Goal: Task Accomplishment & Management: Manage account settings

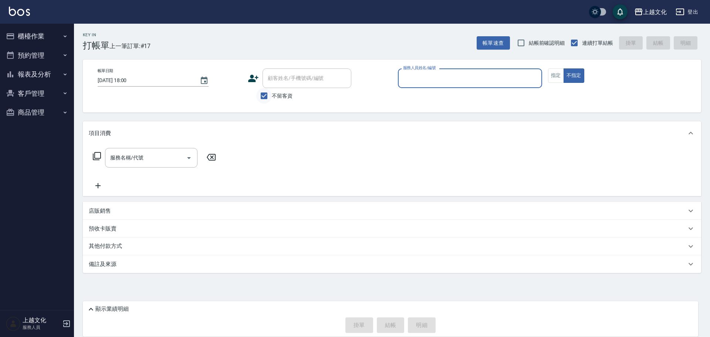
click at [264, 98] on input "不留客資" at bounding box center [264, 96] width 16 height 16
checkbox input "false"
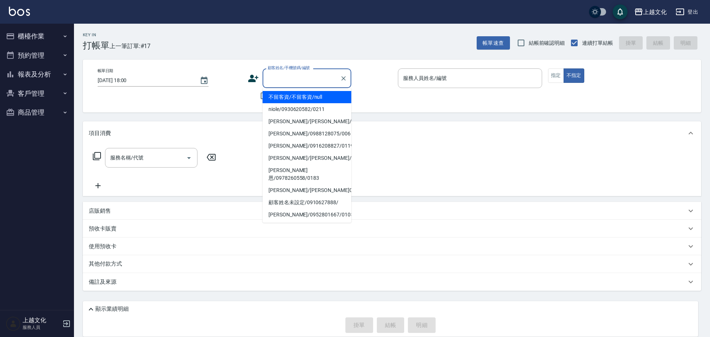
click at [269, 82] on input "顧客姓名/手機號碼/編號" at bounding box center [301, 78] width 71 height 13
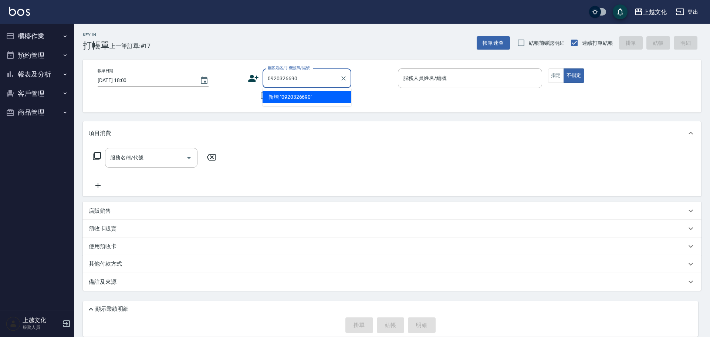
type input "0920326690"
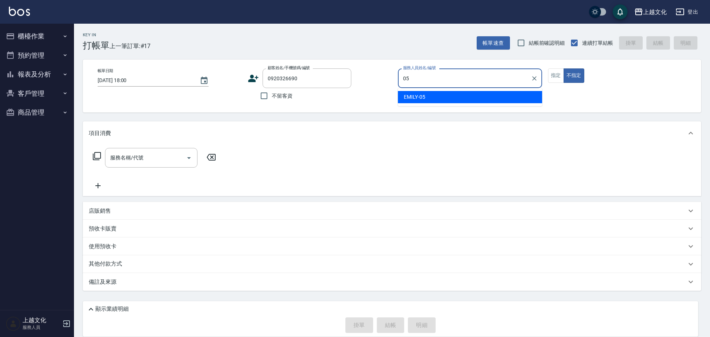
type input "EMILY-05"
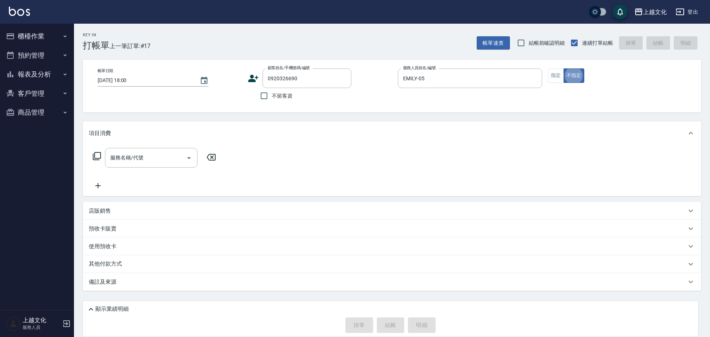
type button "false"
click at [159, 163] on input "服務名稱/代號" at bounding box center [145, 157] width 75 height 13
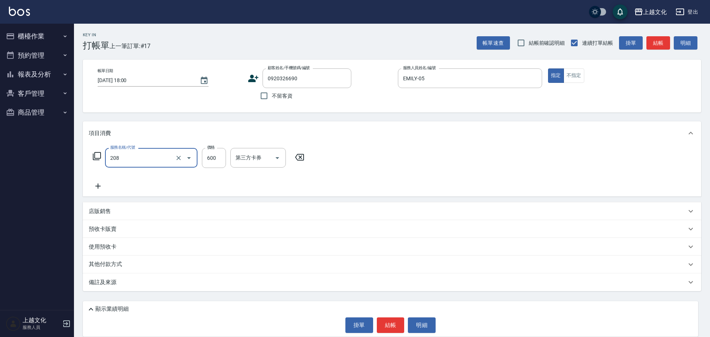
type input "指定洗剪(208)"
type input "650"
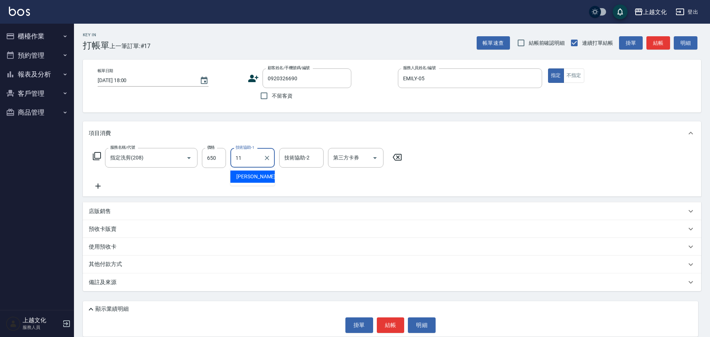
type input "Martin-11"
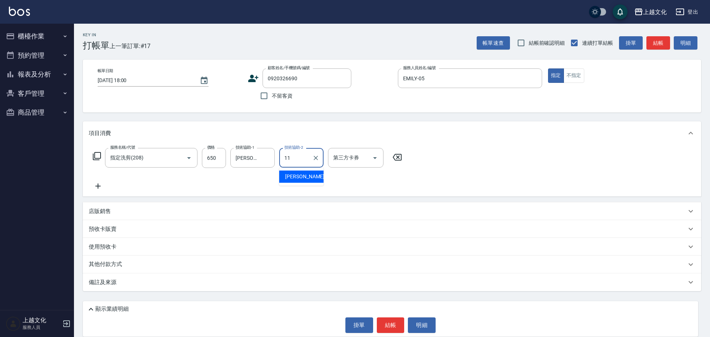
type input "Martin-11"
click at [385, 330] on button "結帳" at bounding box center [391, 325] width 28 height 16
click at [385, 330] on div "掛單 結帳 明細" at bounding box center [390, 325] width 608 height 16
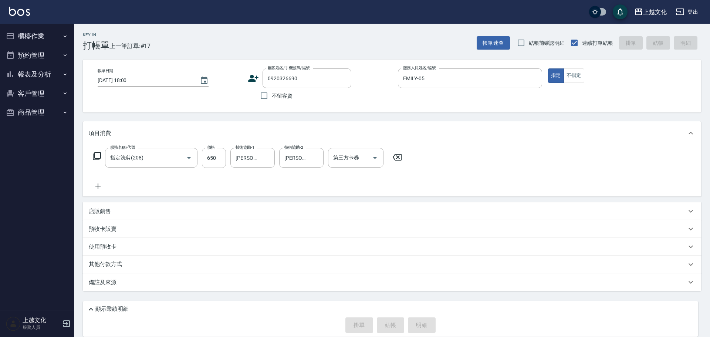
type input "2025/09/15 18:13"
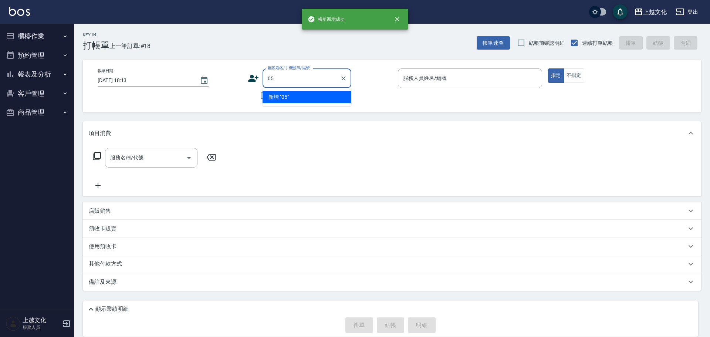
type input "0"
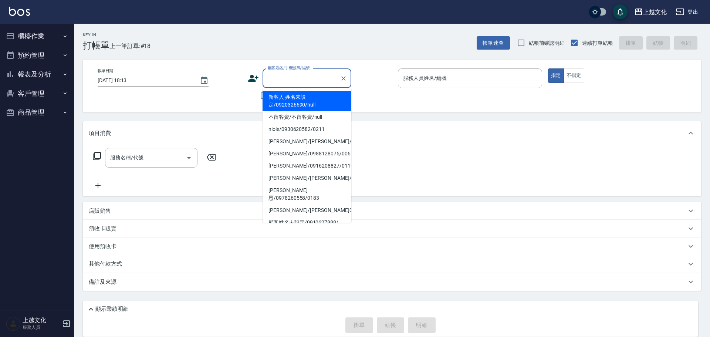
click at [232, 111] on div "帳單日期 2025/09/15 18:13 顧客姓名/手機號碼/編號 顧客姓名/手機號碼/編號 不留客資 服務人員姓名/編號 服務人員姓名/編號 指定 不指定" at bounding box center [392, 85] width 618 height 53
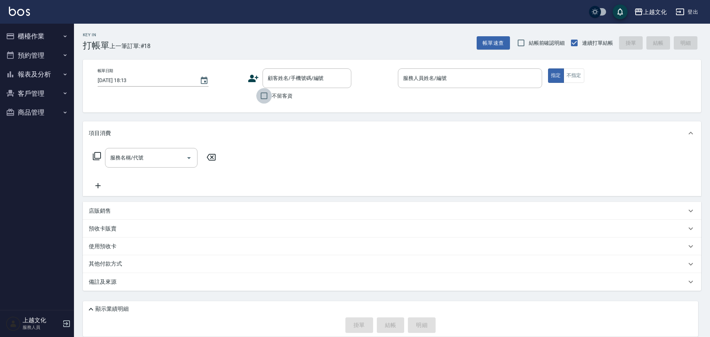
click at [266, 96] on input "不留客資" at bounding box center [264, 96] width 16 height 16
checkbox input "true"
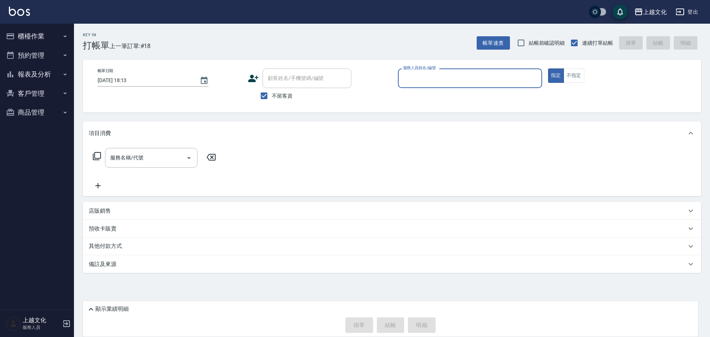
click at [16, 56] on button "預約管理" at bounding box center [37, 55] width 68 height 19
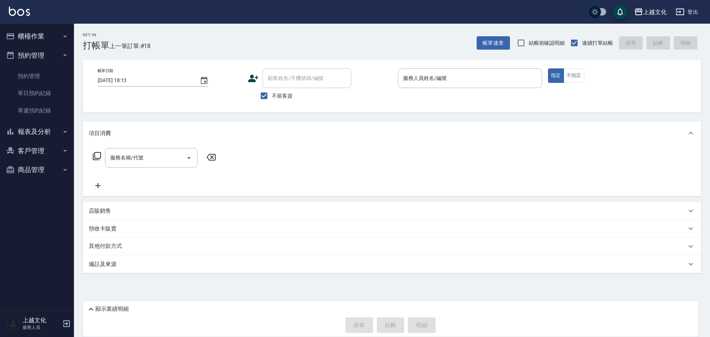
click at [40, 35] on button "櫃檯作業" at bounding box center [37, 36] width 68 height 19
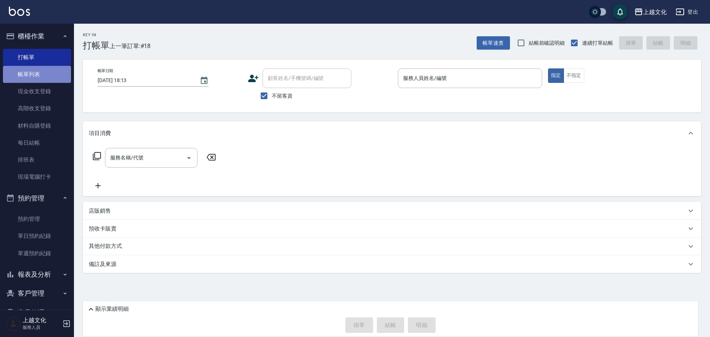
click at [50, 77] on link "帳單列表" at bounding box center [37, 74] width 68 height 17
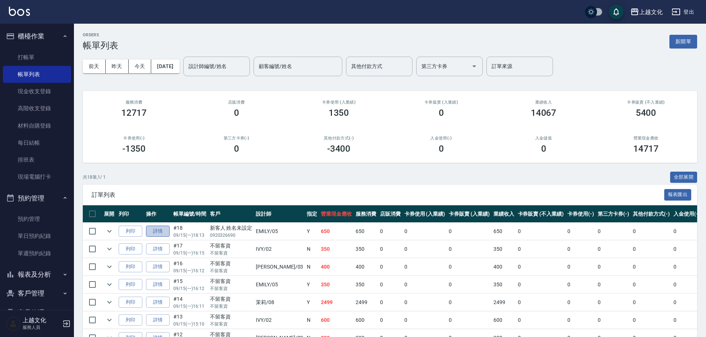
click at [167, 229] on link "詳情" at bounding box center [158, 230] width 24 height 11
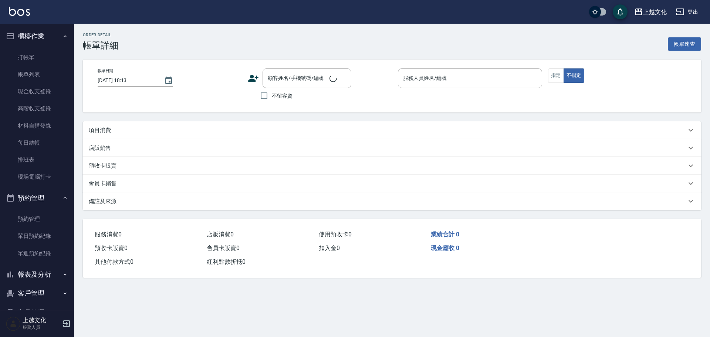
type input "EMILY-05"
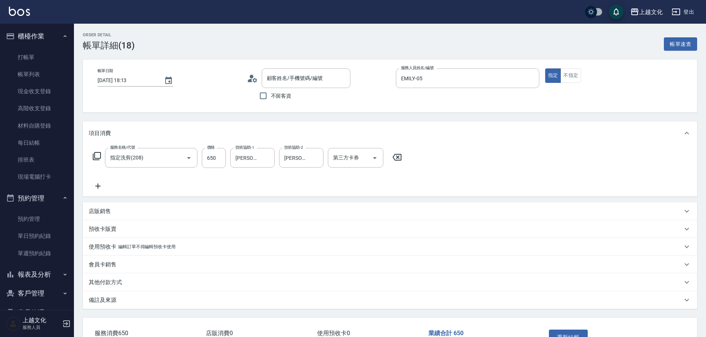
type input "新客人 姓名未設定/0920326690/null"
type input "指定洗剪(208)"
click at [275, 99] on span "不留客資" at bounding box center [281, 96] width 21 height 8
click at [271, 99] on input "不留客資" at bounding box center [263, 96] width 16 height 16
checkbox input "true"
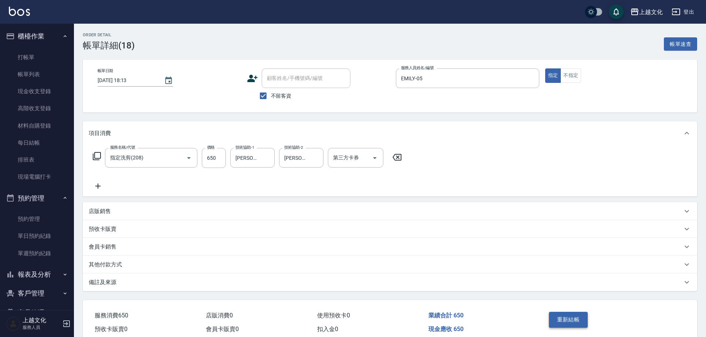
click at [568, 319] on button "重新結帳" at bounding box center [568, 320] width 39 height 16
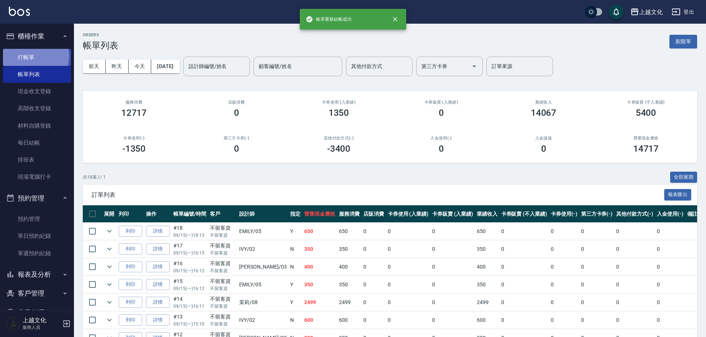
click at [33, 56] on link "打帳單" at bounding box center [37, 57] width 68 height 17
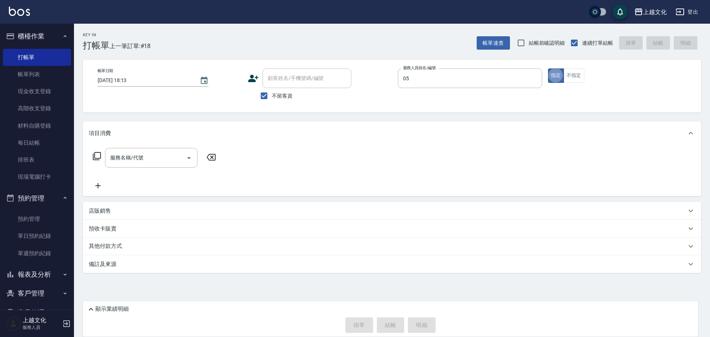
type input "EMILY-05"
type button "true"
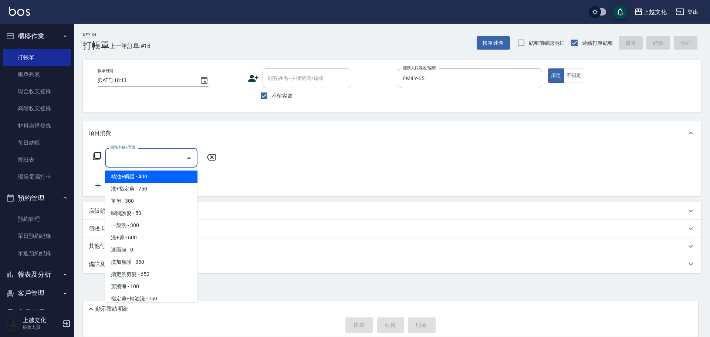
click at [151, 152] on input "服務名稱/代號" at bounding box center [145, 157] width 75 height 13
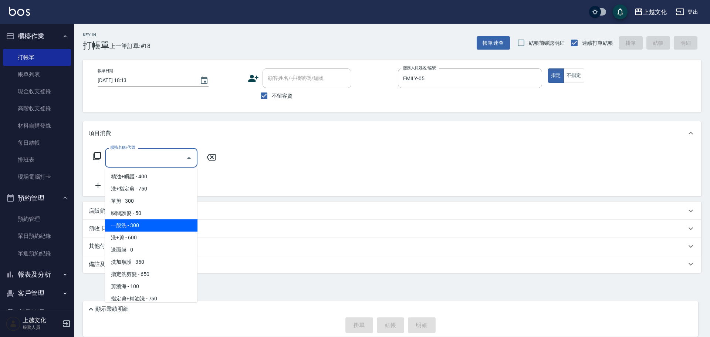
click at [138, 224] on span "一般洗 - 300" at bounding box center [151, 225] width 92 height 12
type input "一般洗(105)"
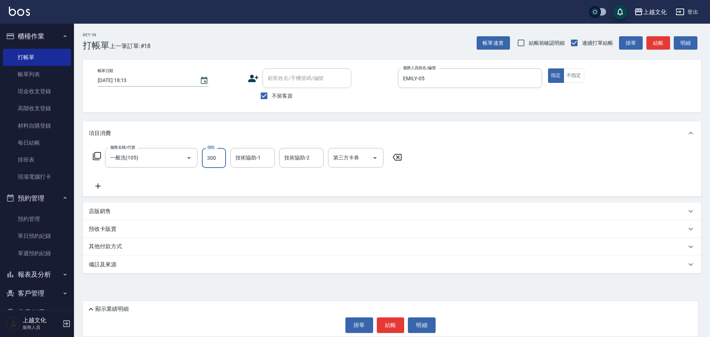
click at [208, 153] on input "300" at bounding box center [214, 158] width 24 height 20
type input "400"
click at [390, 322] on button "結帳" at bounding box center [391, 325] width 28 height 16
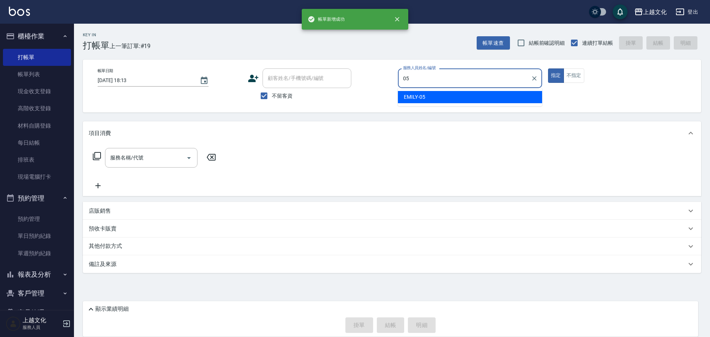
type input "EMILY-05"
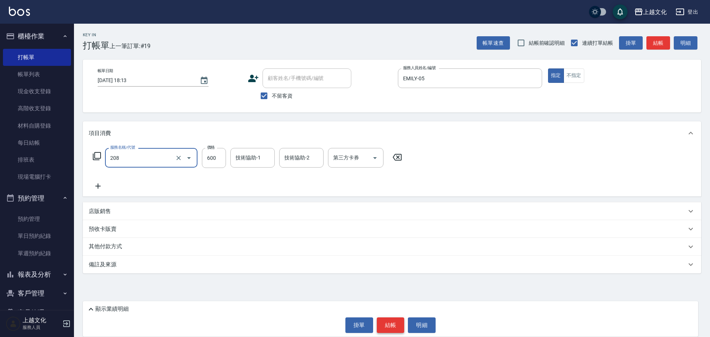
type input "指定洗剪(208)"
click at [394, 324] on button "結帳" at bounding box center [391, 325] width 28 height 16
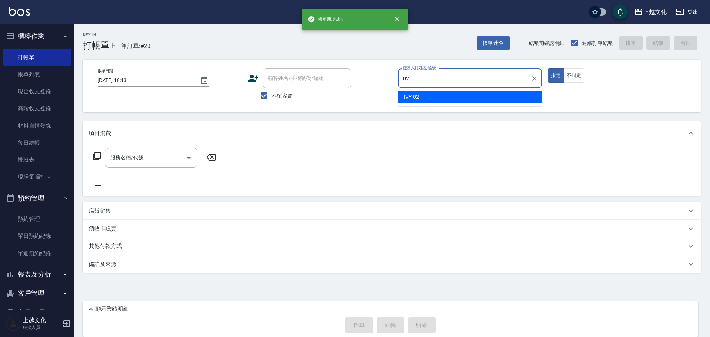
type input "IVY-02"
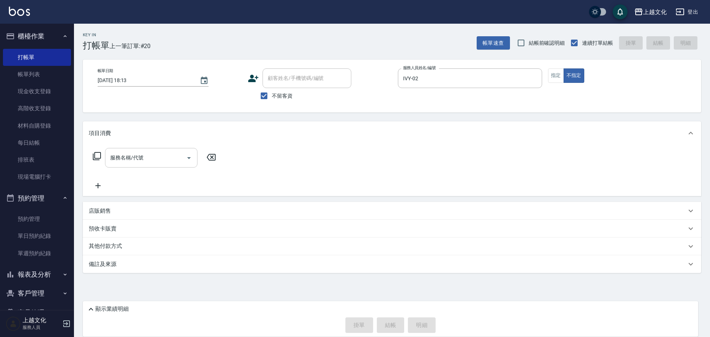
click at [135, 160] on input "服務名稱/代號" at bounding box center [145, 157] width 75 height 13
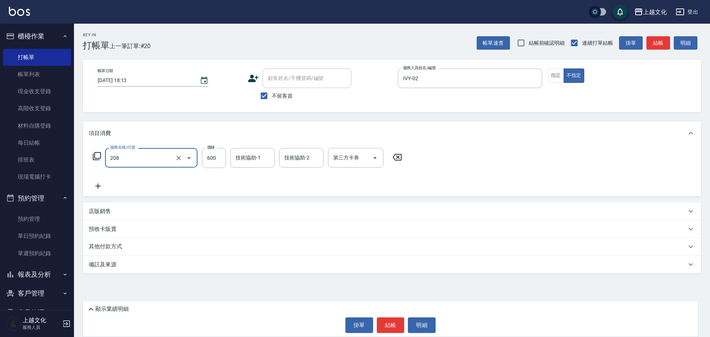
type input "指定洗剪(208)"
click at [102, 304] on div "顯示業績明細" at bounding box center [390, 307] width 615 height 13
click at [105, 306] on p "顯示業績明細" at bounding box center [111, 309] width 33 height 8
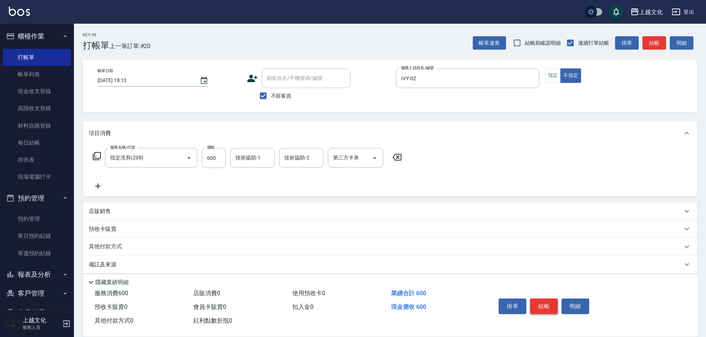
click at [547, 304] on button "結帳" at bounding box center [544, 306] width 28 height 16
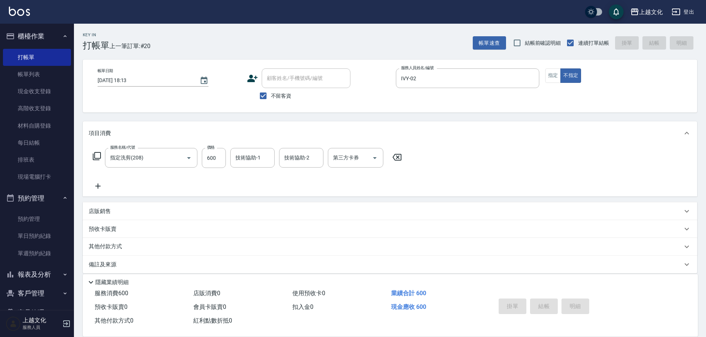
type input "2025/09/15 18:14"
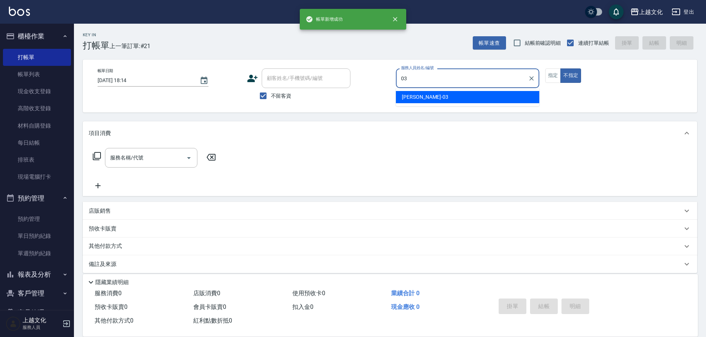
type input "kelly-03"
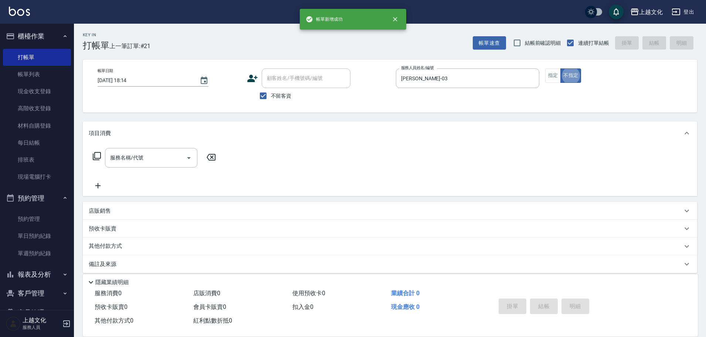
type button "false"
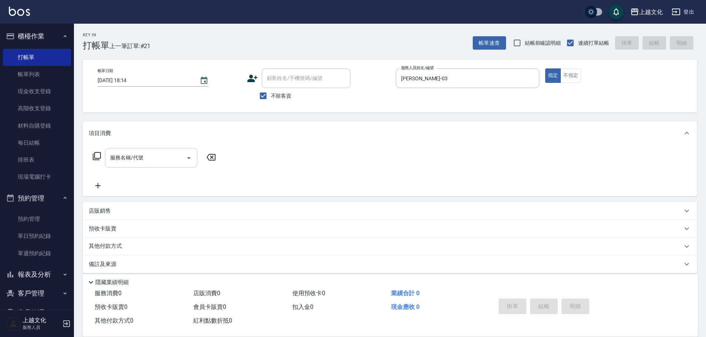
click at [160, 157] on input "服務名稱/代號" at bounding box center [145, 157] width 75 height 13
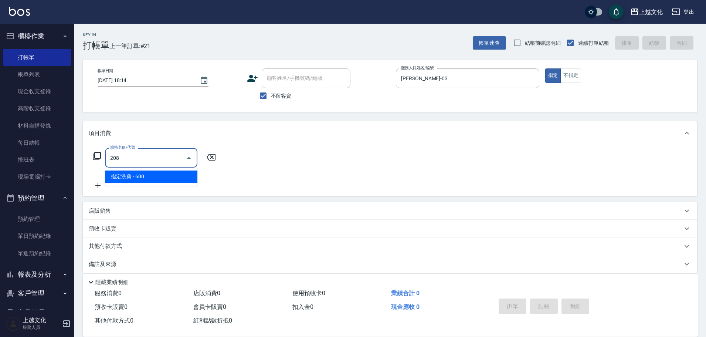
type input "指定洗剪(208)"
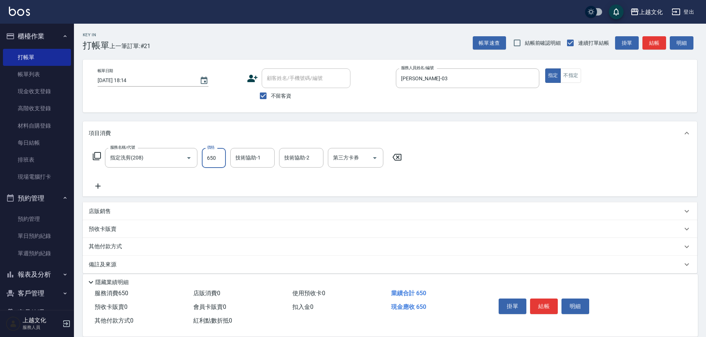
type input "650"
click at [549, 302] on button "結帳" at bounding box center [544, 306] width 28 height 16
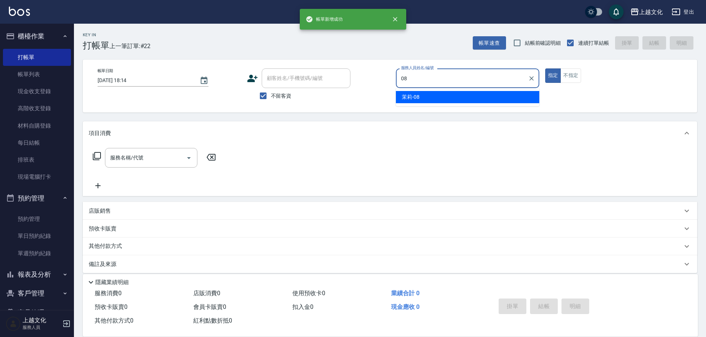
type input "茉莉-08"
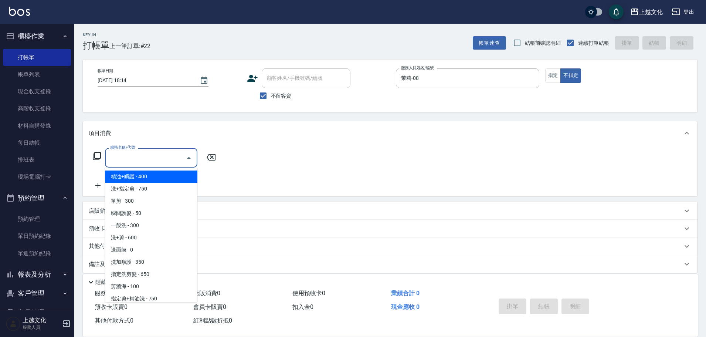
click at [164, 161] on input "服務名稱/代號" at bounding box center [145, 157] width 75 height 13
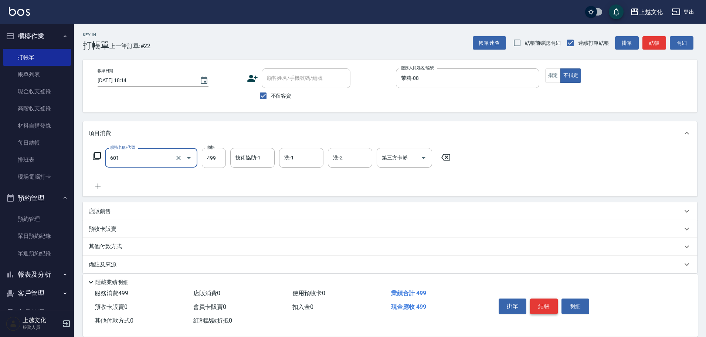
type input "頭皮499(601)"
click at [549, 305] on button "結帳" at bounding box center [544, 306] width 28 height 16
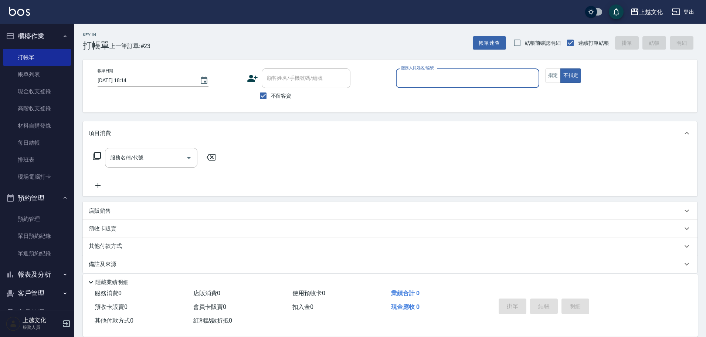
click at [36, 278] on button "報表及分析" at bounding box center [37, 274] width 68 height 19
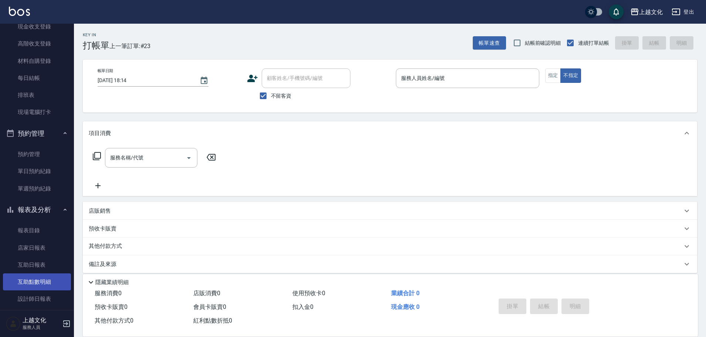
scroll to position [124, 0]
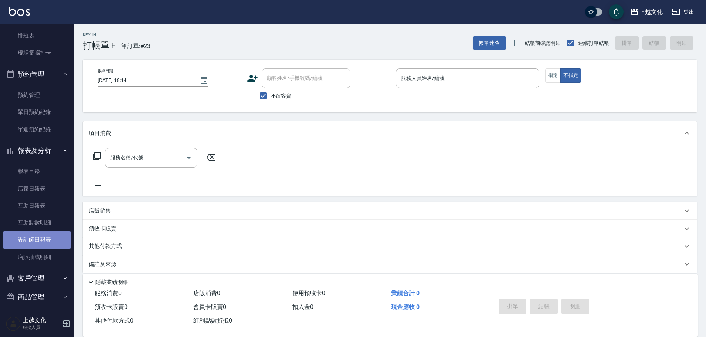
click at [53, 234] on link "設計師日報表" at bounding box center [37, 239] width 68 height 17
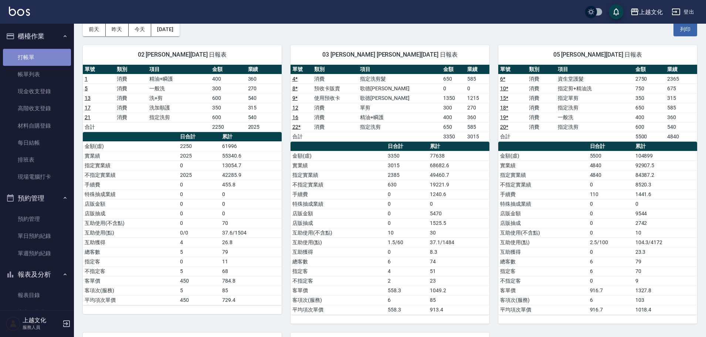
click at [42, 59] on link "打帳單" at bounding box center [37, 57] width 68 height 17
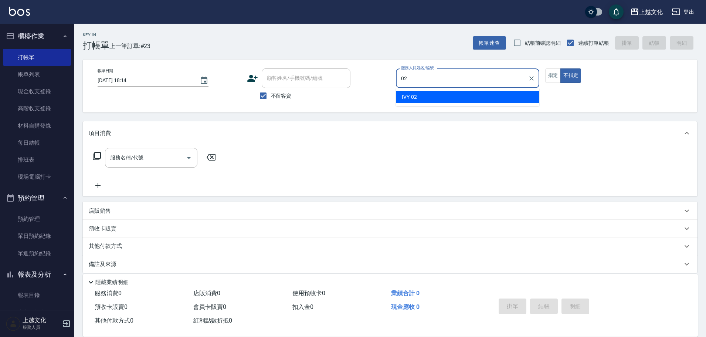
type input "IVY-02"
type button "false"
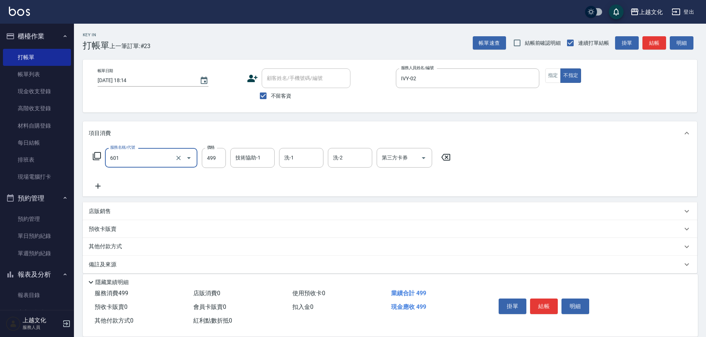
type input "頭皮499(601)"
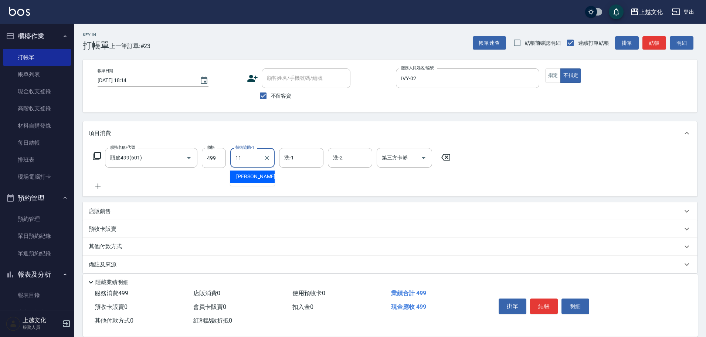
type input "Martin-11"
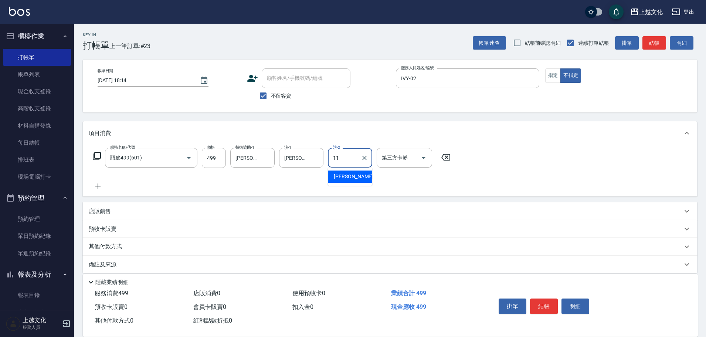
type input "Martin-11"
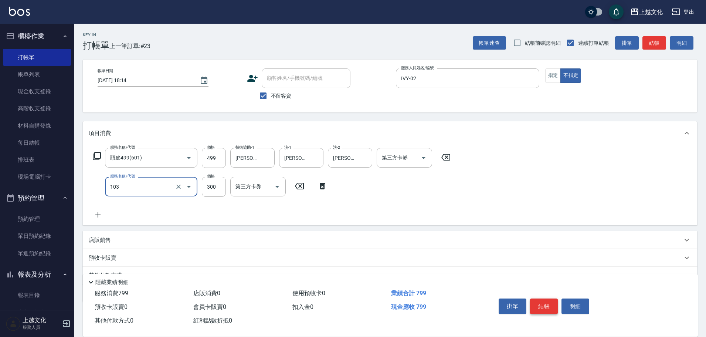
type input "單剪(103)"
click at [545, 301] on button "結帳" at bounding box center [544, 306] width 28 height 16
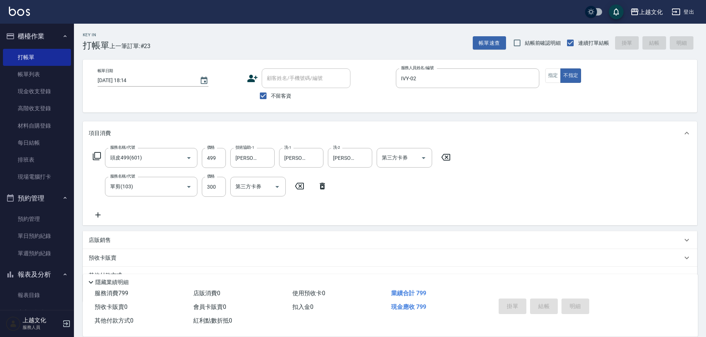
type input "2025/09/15 18:15"
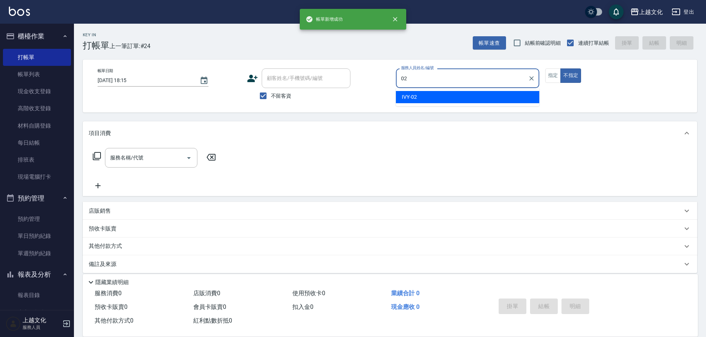
type input "IVY-02"
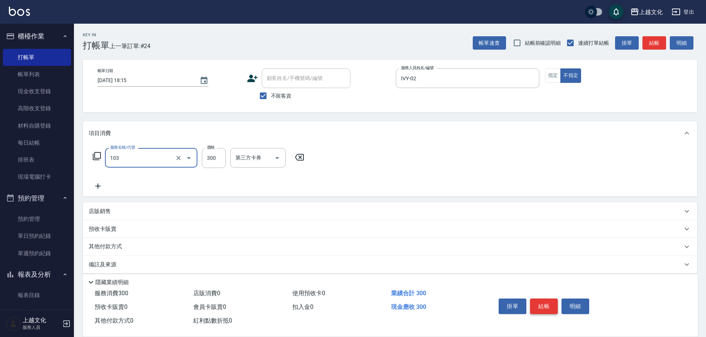
type input "單剪(103)"
click at [548, 308] on button "結帳" at bounding box center [544, 306] width 28 height 16
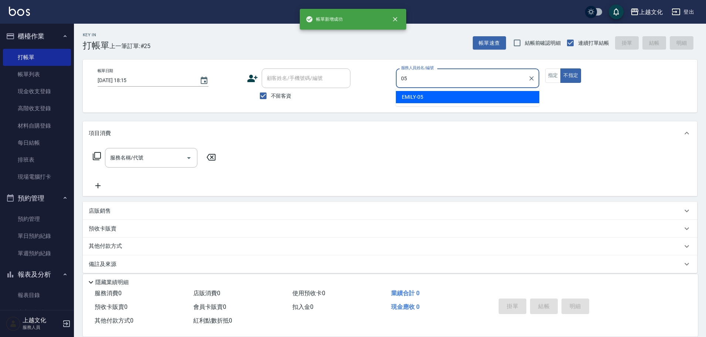
type input "EMILY-05"
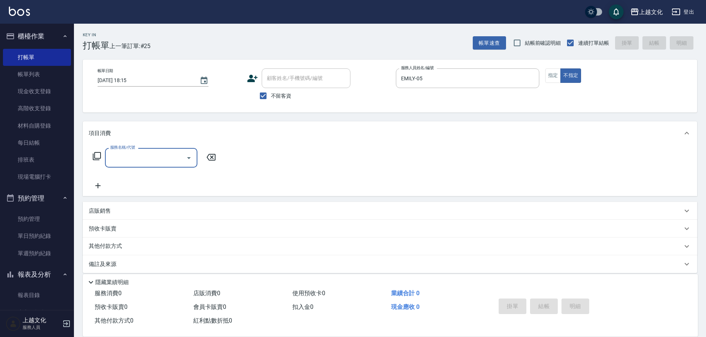
click at [170, 160] on input "服務名稱/代號" at bounding box center [145, 157] width 75 height 13
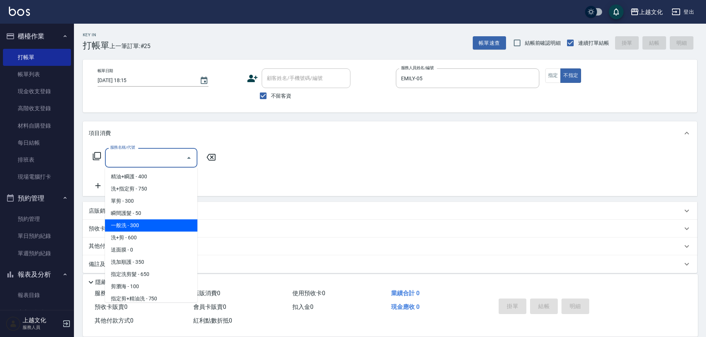
click at [168, 228] on span "一般洗 - 300" at bounding box center [151, 225] width 92 height 12
type input "一般洗(105)"
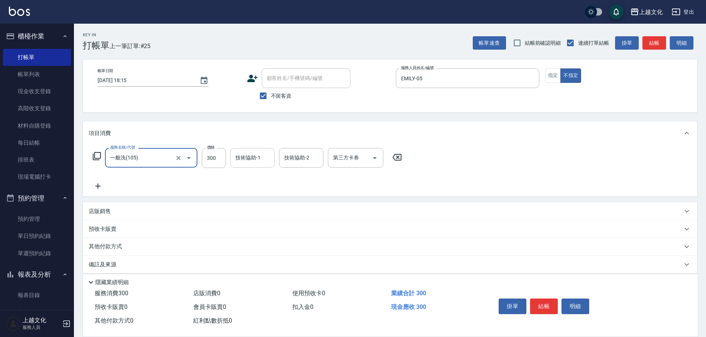
click at [242, 166] on div "技術協助-1" at bounding box center [252, 158] width 44 height 20
type input "Martin-11"
click at [544, 303] on button "結帳" at bounding box center [544, 306] width 28 height 16
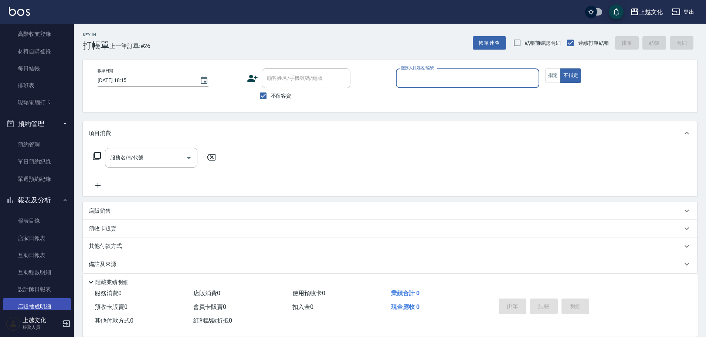
scroll to position [129, 0]
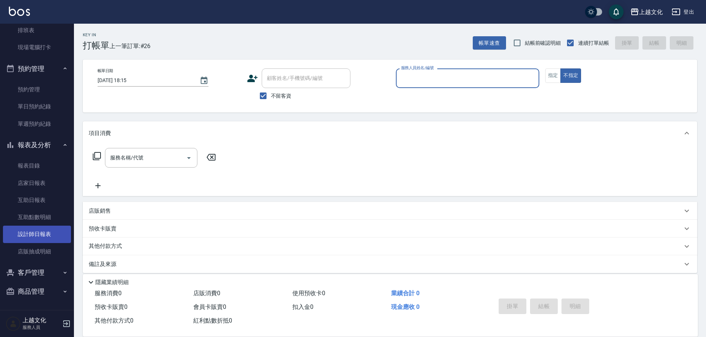
click at [40, 232] on link "設計師日報表" at bounding box center [37, 233] width 68 height 17
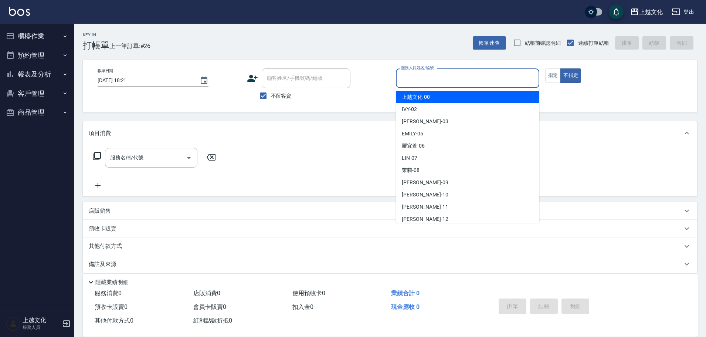
click at [453, 83] on input "服務人員姓名/編號" at bounding box center [467, 78] width 137 height 13
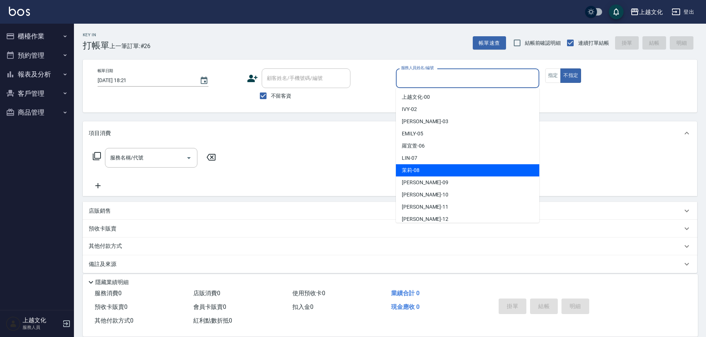
click at [437, 169] on div "茉莉 -08" at bounding box center [467, 170] width 143 height 12
click at [437, 169] on div "服務名稱/代號 服務名稱/代號" at bounding box center [390, 170] width 614 height 51
type input "茉莉-08"
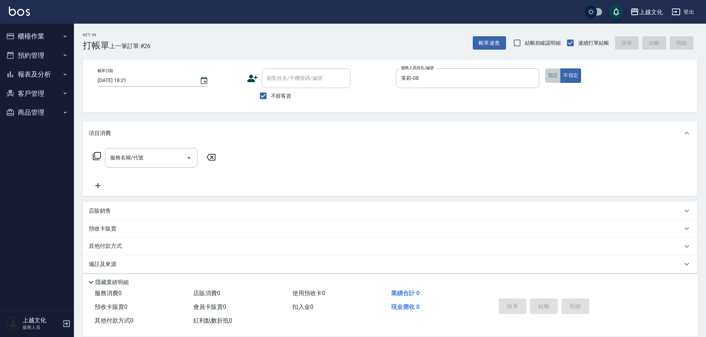
click at [550, 77] on button "指定" at bounding box center [553, 75] width 16 height 14
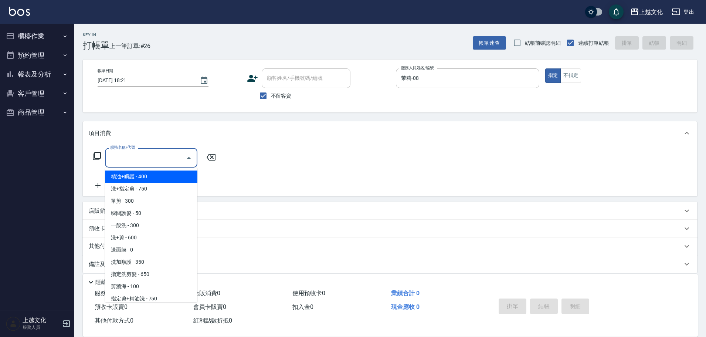
click at [169, 157] on input "服務名稱/代號" at bounding box center [145, 157] width 75 height 13
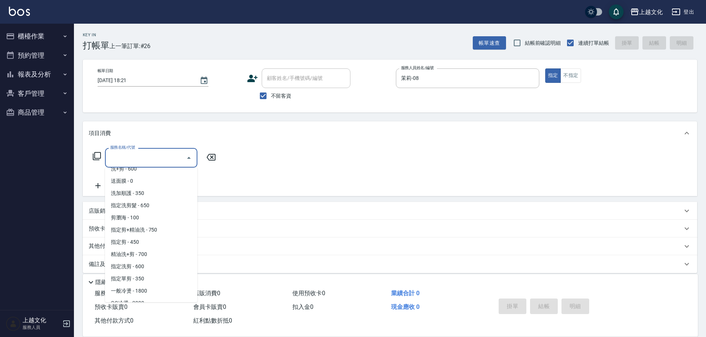
scroll to position [74, 0]
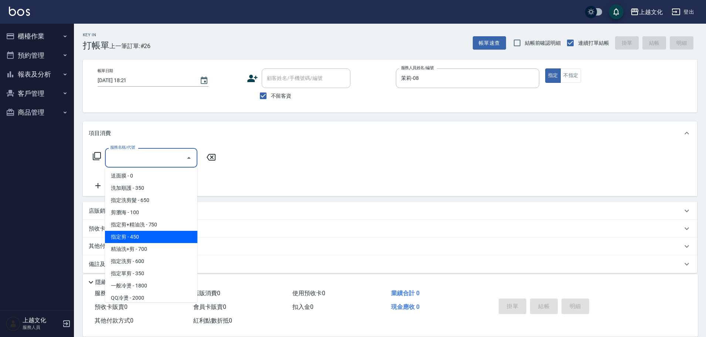
click at [156, 237] on span "指定剪 - 450" at bounding box center [151, 237] width 92 height 12
type input "指定剪(205)"
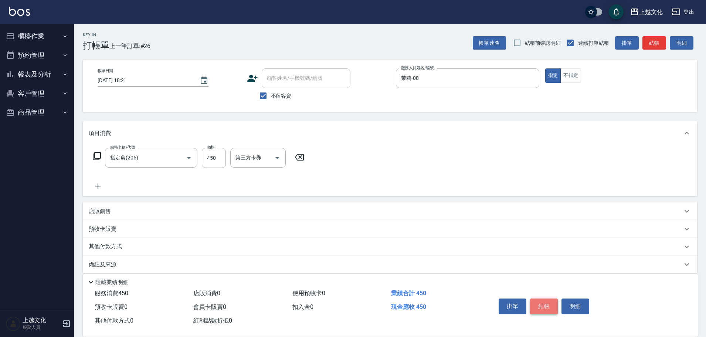
click at [535, 304] on button "結帳" at bounding box center [544, 306] width 28 height 16
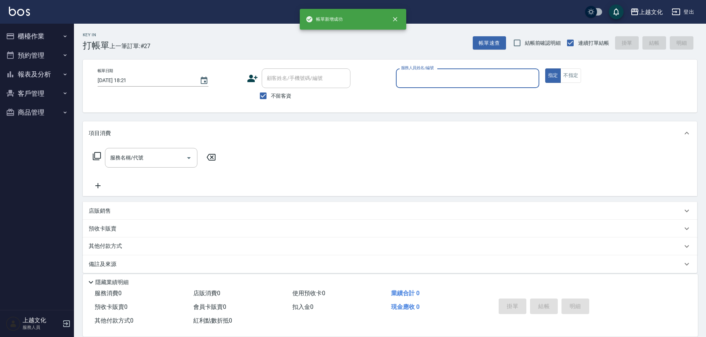
click at [35, 74] on button "報表及分析" at bounding box center [37, 74] width 68 height 19
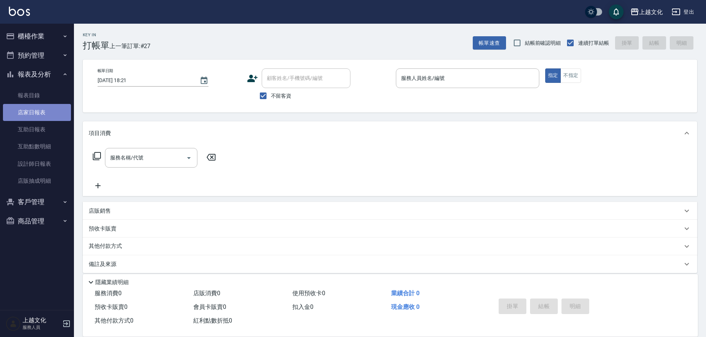
click at [27, 112] on link "店家日報表" at bounding box center [37, 112] width 68 height 17
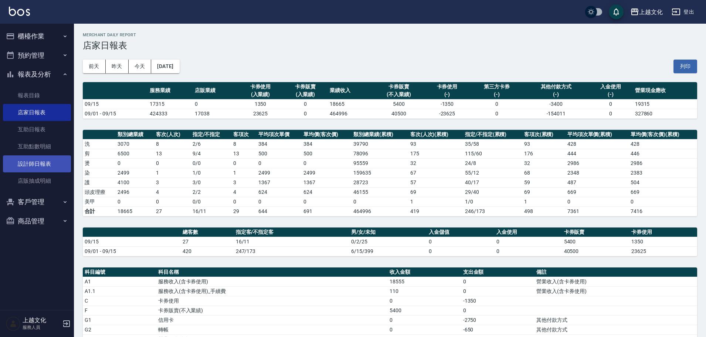
click at [31, 161] on link "設計師日報表" at bounding box center [37, 163] width 68 height 17
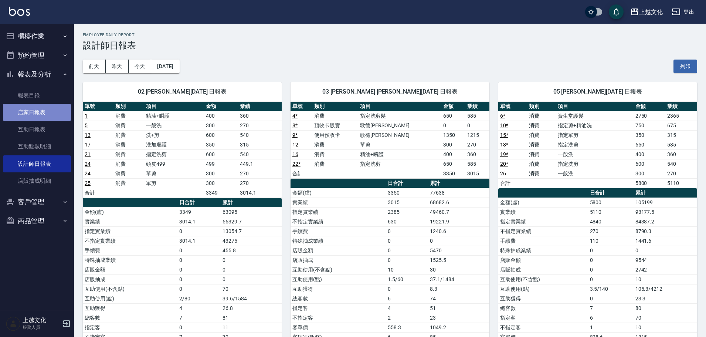
click at [38, 110] on link "店家日報表" at bounding box center [37, 112] width 68 height 17
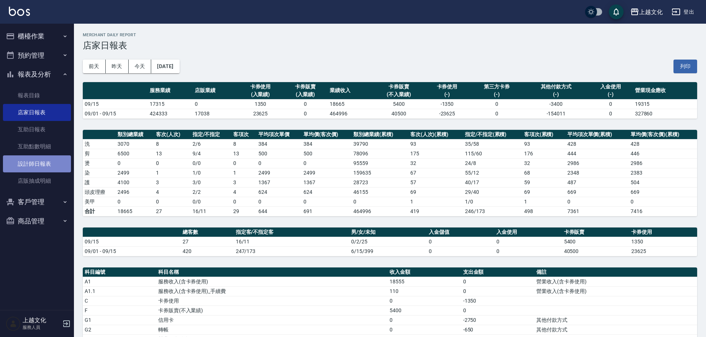
click at [33, 163] on link "設計師日報表" at bounding box center [37, 163] width 68 height 17
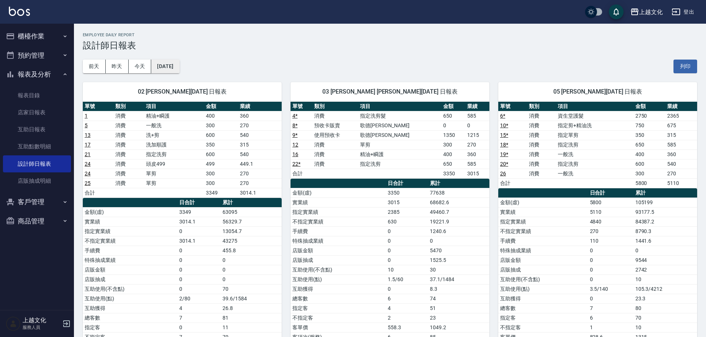
click at [173, 69] on button "[DATE]" at bounding box center [165, 66] width 28 height 14
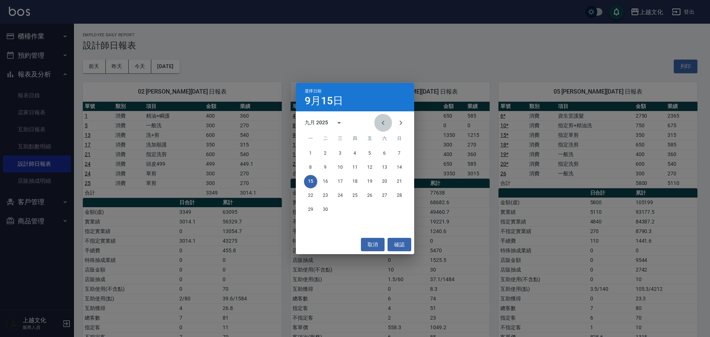
click at [381, 123] on icon "Previous month" at bounding box center [382, 122] width 9 height 9
click at [382, 123] on icon "Previous month" at bounding box center [382, 122] width 3 height 4
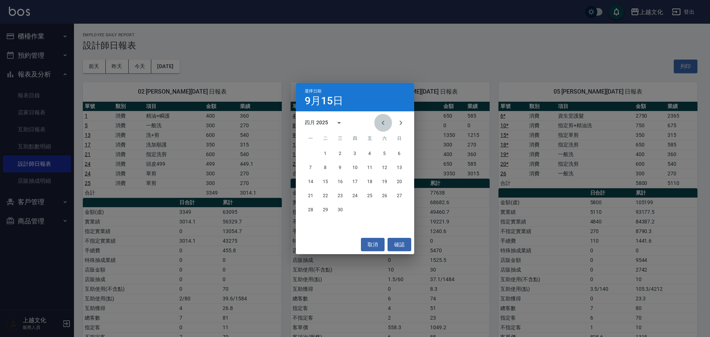
click at [382, 123] on icon "Previous month" at bounding box center [382, 122] width 3 height 4
click at [382, 122] on icon "Previous month" at bounding box center [382, 122] width 9 height 9
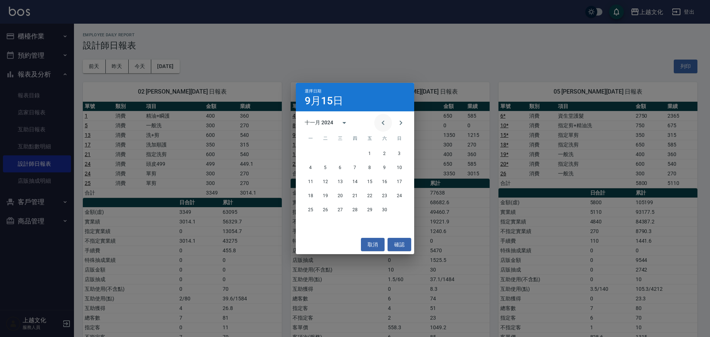
click at [382, 122] on icon "Previous month" at bounding box center [382, 122] width 9 height 9
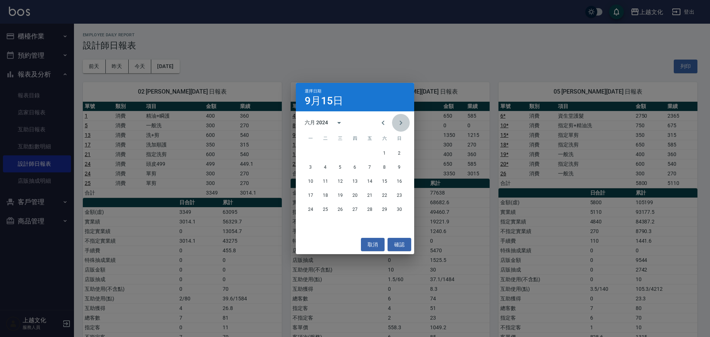
click at [399, 122] on icon "Next month" at bounding box center [400, 122] width 9 height 9
click at [401, 181] on button "15" at bounding box center [398, 181] width 13 height 13
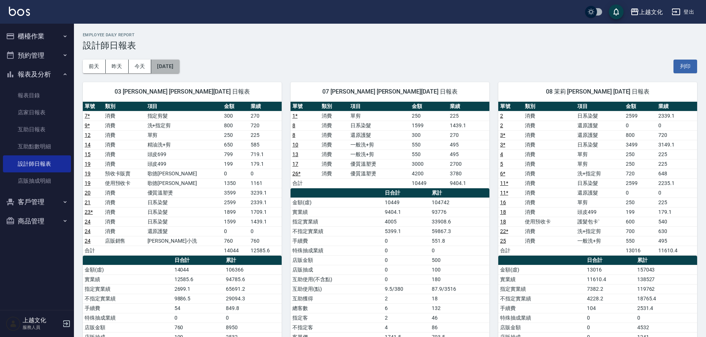
click at [177, 69] on button "2024/09/15" at bounding box center [165, 66] width 28 height 14
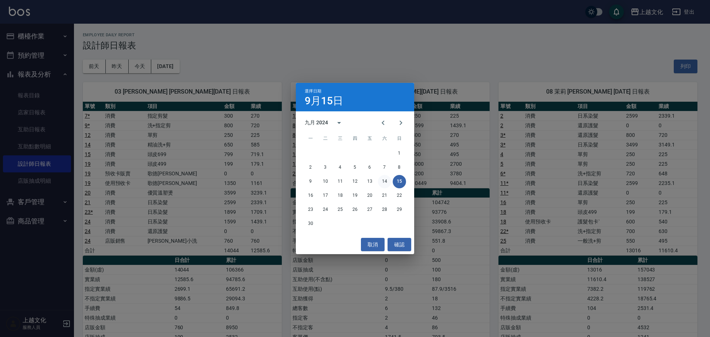
click at [386, 180] on button "14" at bounding box center [384, 181] width 13 height 13
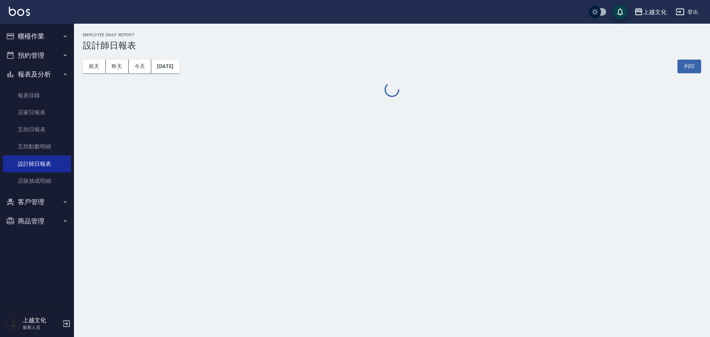
click at [386, 180] on div "上越文化 2024-09-14 設計師日報表 列印時間： 2025-09-15-18:35 Employee Daily Report 設計師日報表 前天 昨…" at bounding box center [355, 168] width 710 height 337
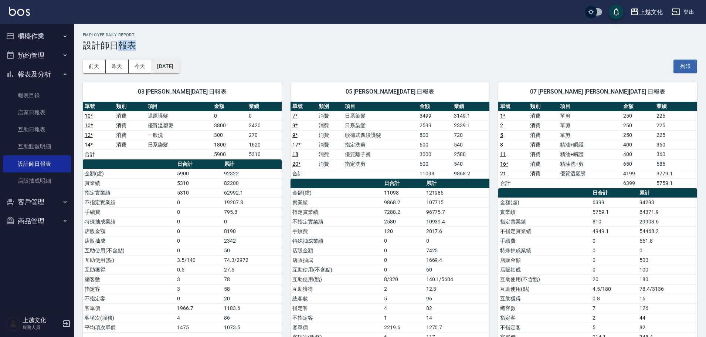
click at [179, 68] on button "2024/09/14" at bounding box center [165, 66] width 28 height 14
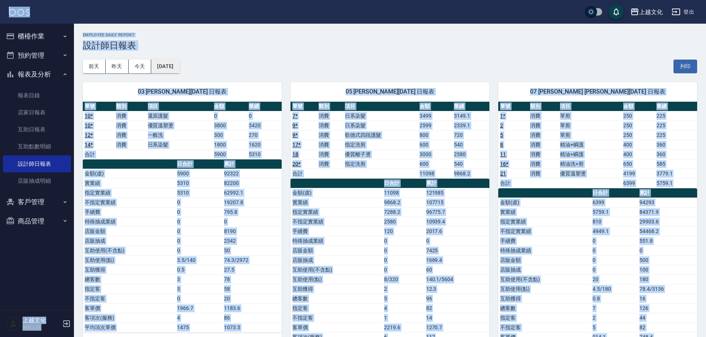
click at [179, 68] on button "2024/09/14" at bounding box center [165, 66] width 28 height 14
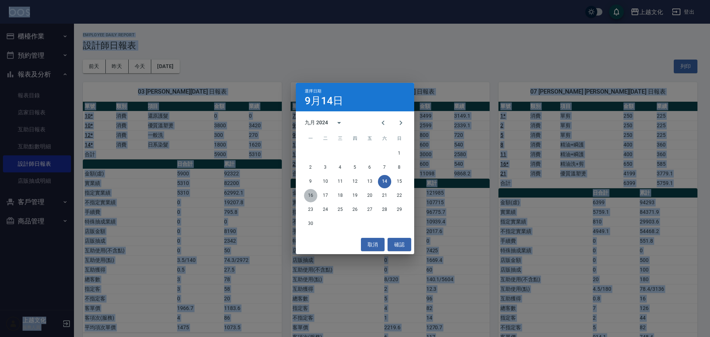
click at [309, 196] on button "16" at bounding box center [310, 195] width 13 height 13
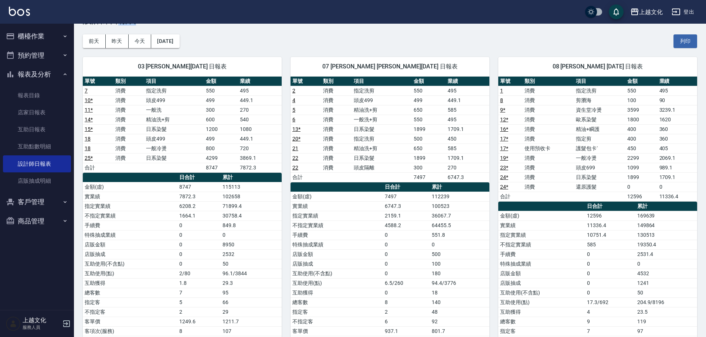
scroll to position [37, 0]
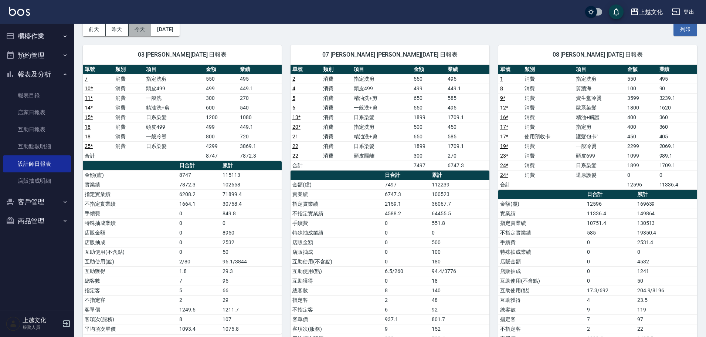
click at [139, 30] on button "今天" at bounding box center [140, 30] width 23 height 14
click at [139, 30] on div "上越文化 2024-09-16 設計師日報表 列印時間： 2025-09-15-18:35 Employee Daily Report 設計師日報表 前天 昨…" at bounding box center [390, 289] width 632 height 604
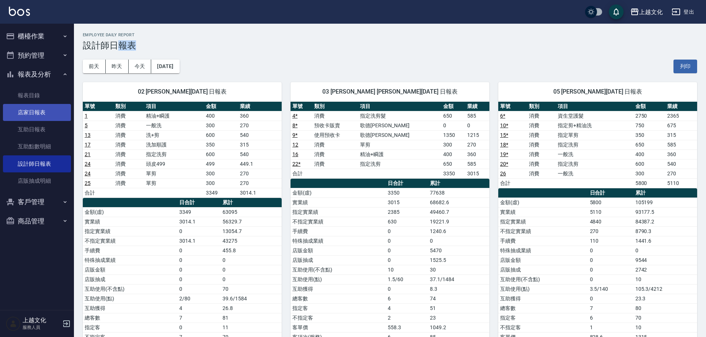
click at [26, 112] on link "店家日報表" at bounding box center [37, 112] width 68 height 17
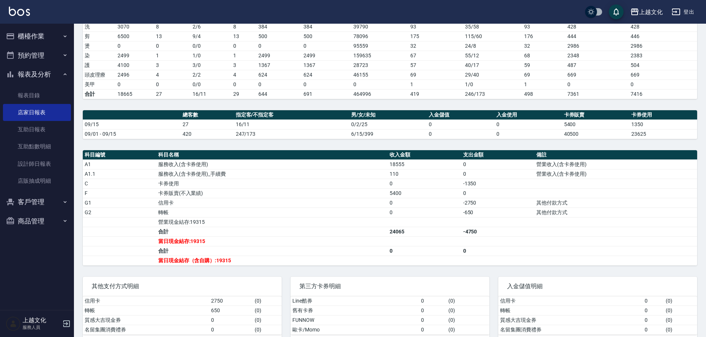
scroll to position [133, 0]
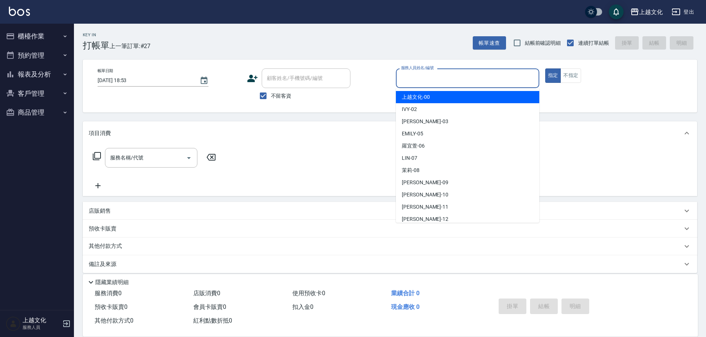
click at [412, 80] on input "服務人員姓名/編號" at bounding box center [467, 78] width 137 height 13
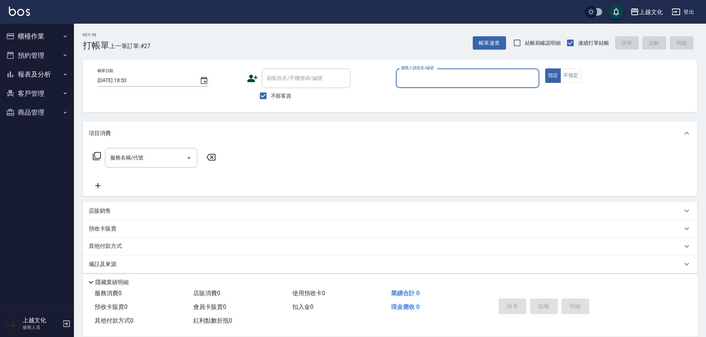
click at [419, 85] on div "服務人員姓名/編號" at bounding box center [467, 78] width 143 height 20
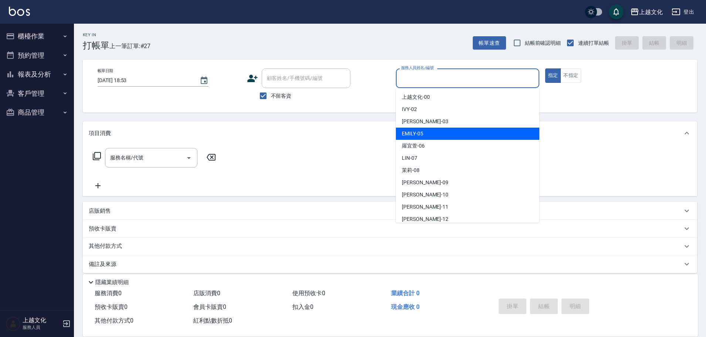
click at [421, 132] on span "EMILY -05" at bounding box center [412, 134] width 21 height 8
type input "EMILY-05"
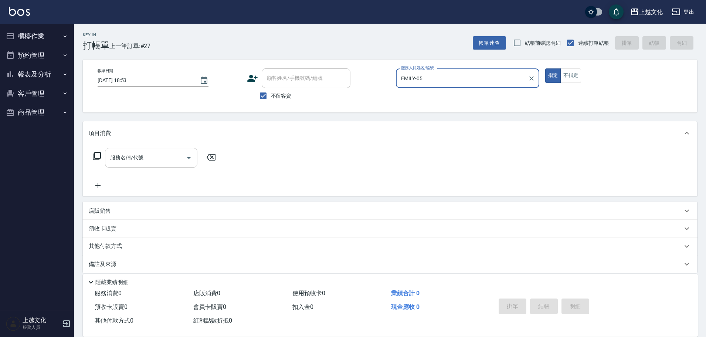
click at [151, 160] on input "服務名稱/代號" at bounding box center [145, 157] width 75 height 13
click at [152, 160] on input "服務名稱/代號" at bounding box center [145, 157] width 75 height 13
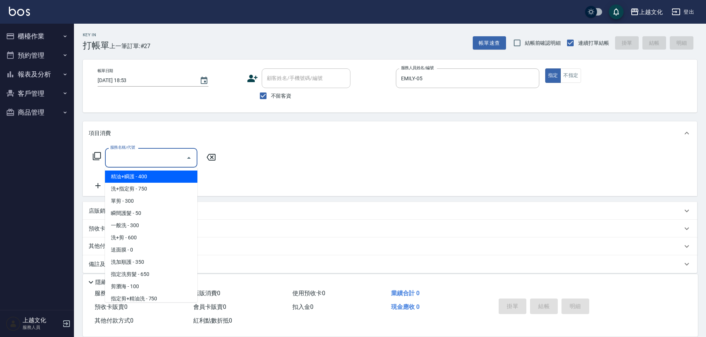
click at [164, 162] on input "服務名稱/代號" at bounding box center [145, 157] width 75 height 13
click at [164, 161] on input "服務名稱/代號" at bounding box center [145, 157] width 75 height 13
click at [156, 159] on input "服務名稱/代號" at bounding box center [145, 157] width 75 height 13
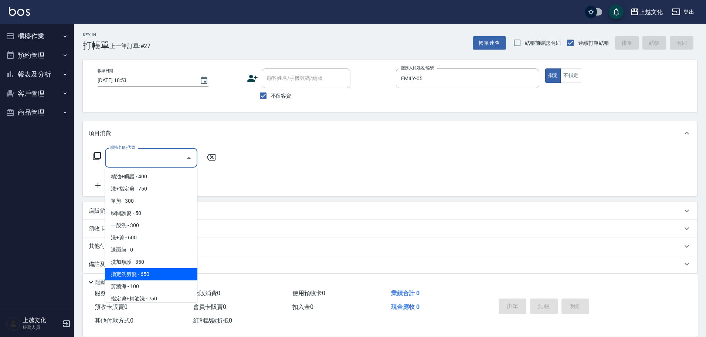
drag, startPoint x: 154, startPoint y: 272, endPoint x: 211, endPoint y: 219, distance: 77.9
click at [156, 272] on span "指定洗剪髮 - 650" at bounding box center [151, 274] width 92 height 12
type input "指定洗剪髮(201)"
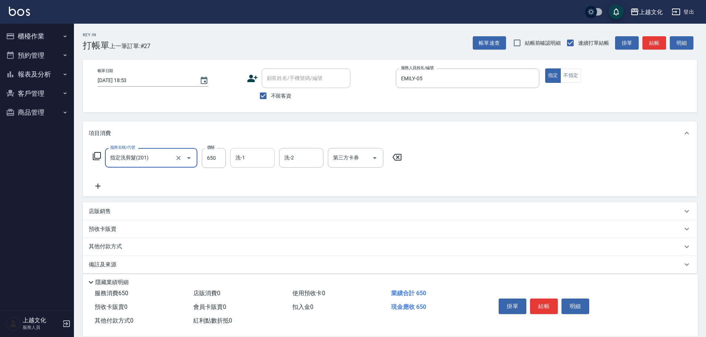
click at [239, 162] on input "洗-1" at bounding box center [253, 157] width 38 height 13
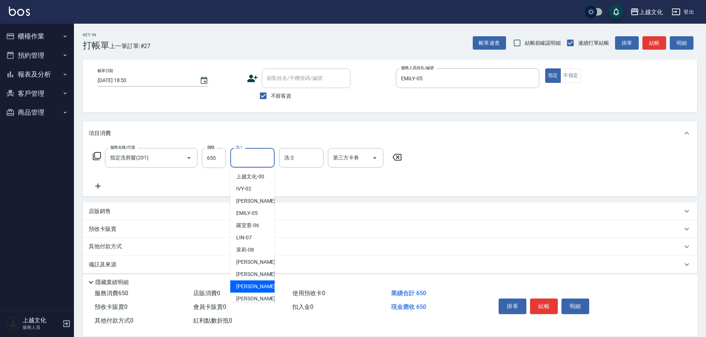
drag, startPoint x: 252, startPoint y: 285, endPoint x: 276, endPoint y: 285, distance: 24.0
click at [254, 285] on span "Martin -11" at bounding box center [259, 286] width 47 height 8
click at [258, 286] on div "店販消費 0" at bounding box center [239, 293] width 99 height 14
type input "Martin-11"
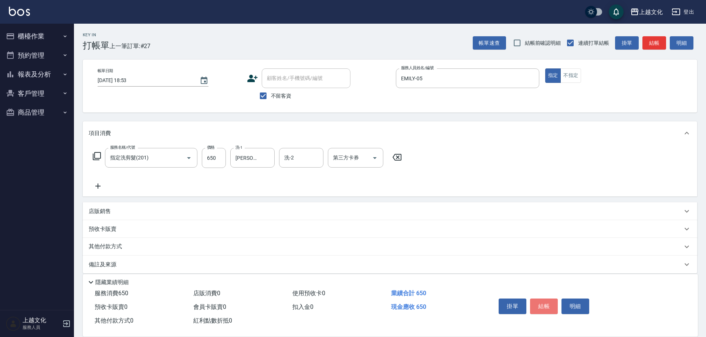
click at [543, 303] on button "結帳" at bounding box center [544, 306] width 28 height 16
click at [543, 303] on div "掛單 結帳 明細" at bounding box center [544, 306] width 96 height 23
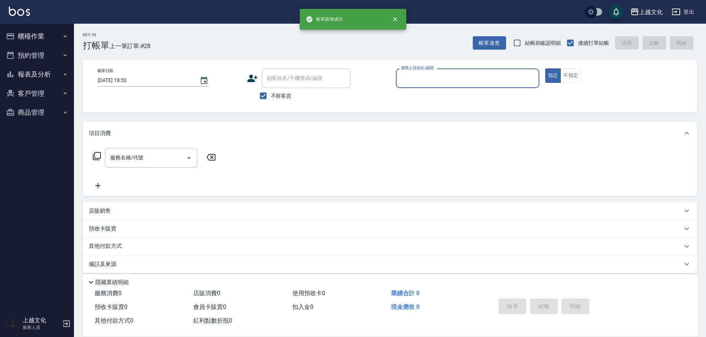
click at [439, 80] on input "服務人員姓名/編號" at bounding box center [467, 78] width 137 height 13
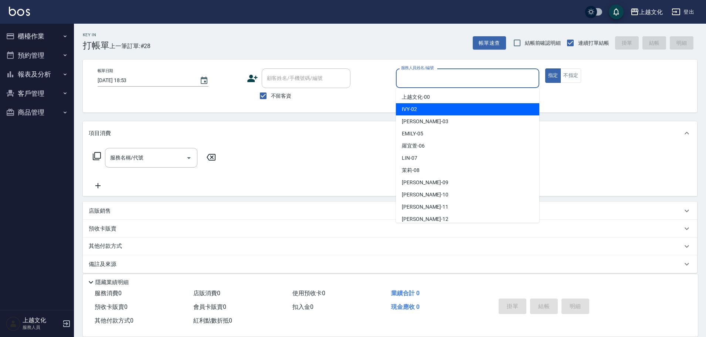
click at [435, 110] on div "IVY -02" at bounding box center [467, 109] width 143 height 12
click at [435, 110] on div "帳單日期 2025/09/15 18:53 顧客姓名/手機號碼/編號 顧客姓名/手機號碼/編號 不留客資 服務人員姓名/編號 服務人員姓名/編號 指定 不指定" at bounding box center [390, 85] width 614 height 53
type input "IVY-02"
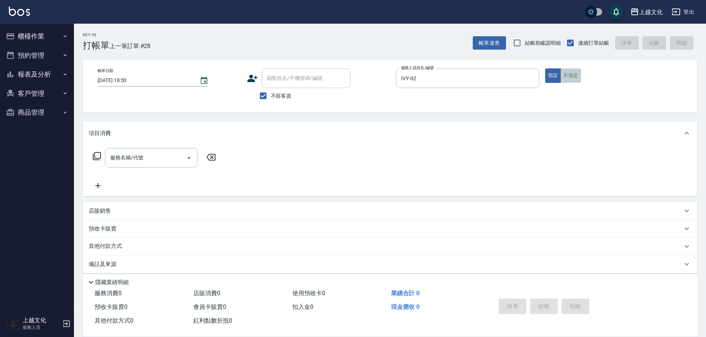
click at [566, 76] on button "不指定" at bounding box center [570, 75] width 21 height 14
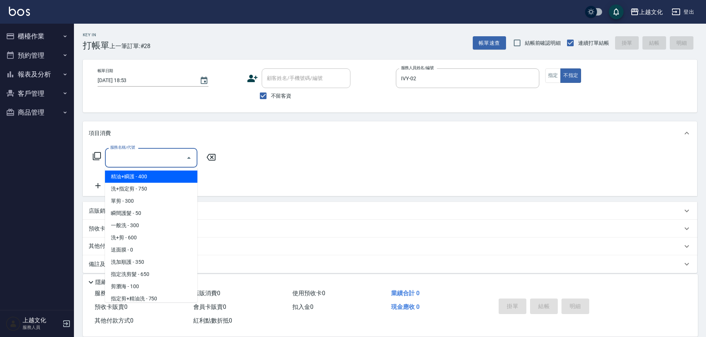
drag, startPoint x: 145, startPoint y: 159, endPoint x: 150, endPoint y: 165, distance: 8.4
click at [146, 158] on input "服務名稱/代號" at bounding box center [145, 157] width 75 height 13
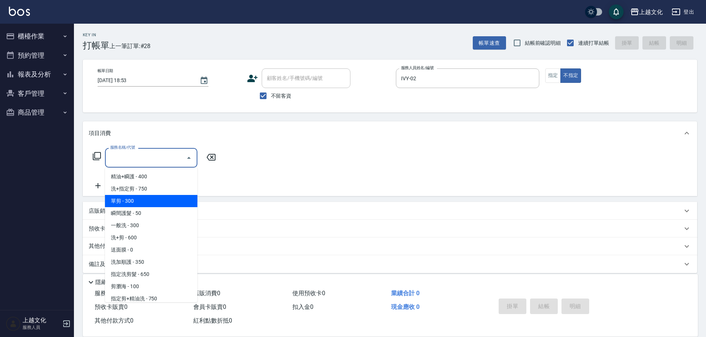
drag, startPoint x: 145, startPoint y: 202, endPoint x: 273, endPoint y: 246, distance: 136.2
click at [146, 202] on span "單剪 - 300" at bounding box center [151, 201] width 92 height 12
type input "單剪(103)"
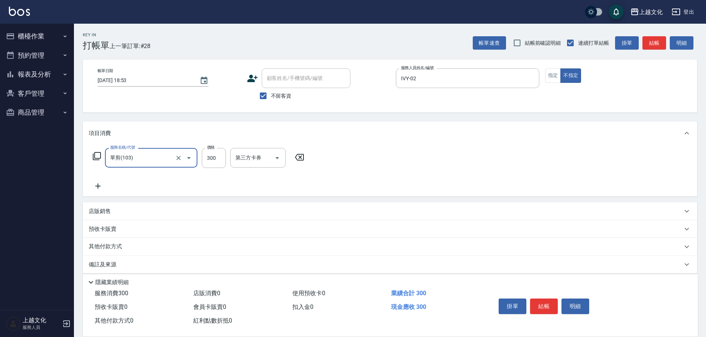
drag, startPoint x: 544, startPoint y: 303, endPoint x: 524, endPoint y: 284, distance: 27.7
click at [544, 303] on button "結帳" at bounding box center [544, 306] width 28 height 16
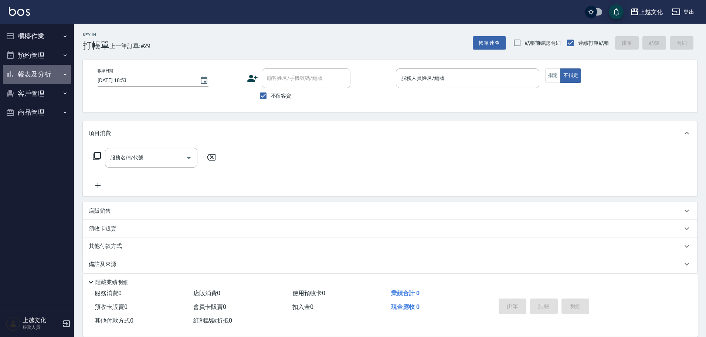
click at [30, 75] on button "報表及分析" at bounding box center [37, 74] width 68 height 19
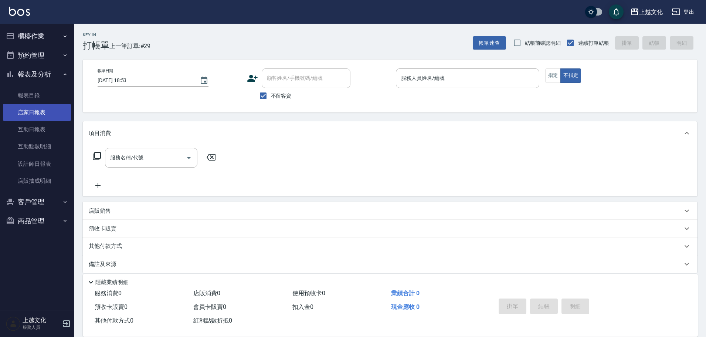
click at [14, 112] on link "店家日報表" at bounding box center [37, 112] width 68 height 17
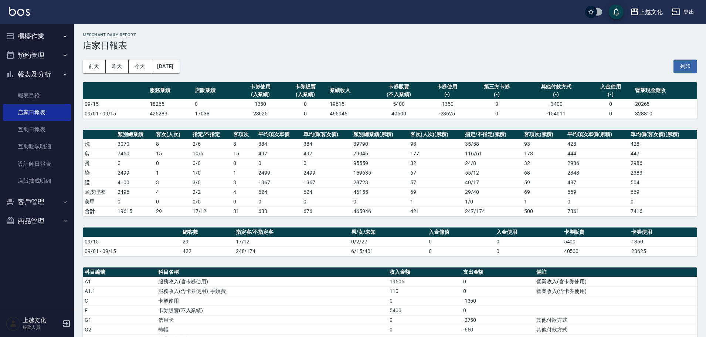
scroll to position [133, 0]
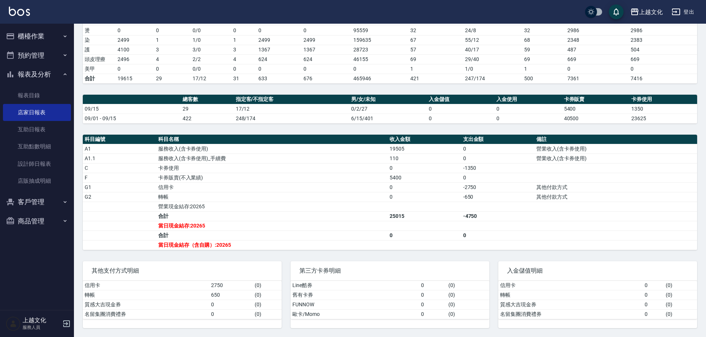
click at [34, 38] on button "櫃檯作業" at bounding box center [37, 36] width 68 height 19
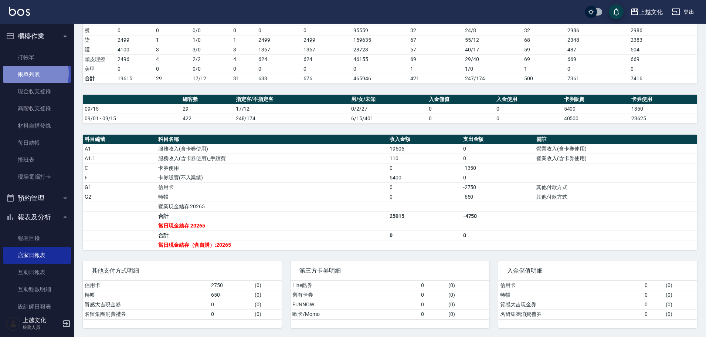
click at [29, 73] on link "帳單列表" at bounding box center [37, 74] width 68 height 17
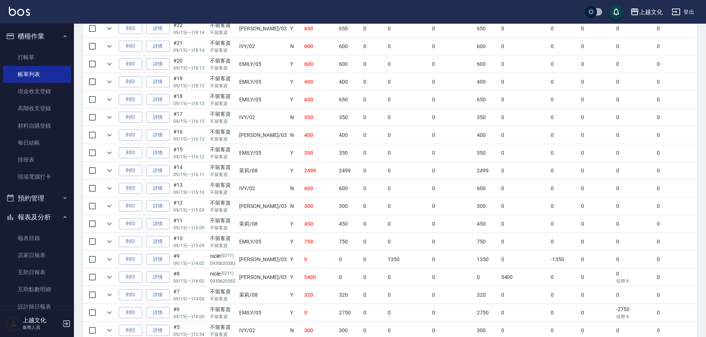
scroll to position [333, 0]
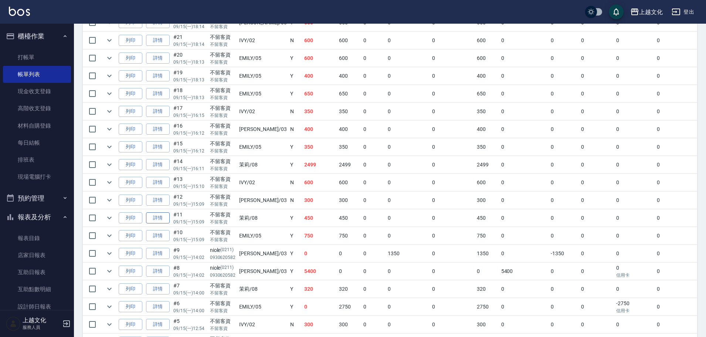
click at [164, 220] on link "詳情" at bounding box center [158, 217] width 24 height 11
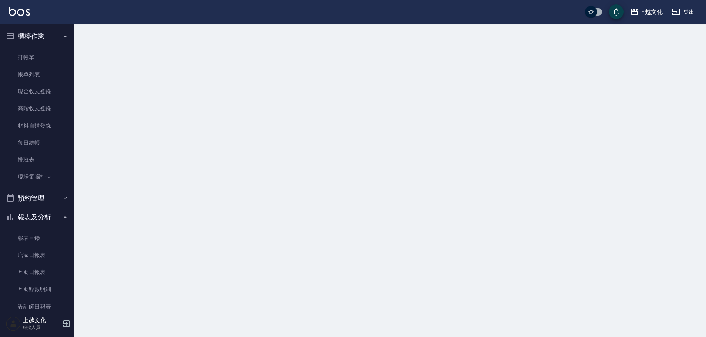
click at [164, 220] on div at bounding box center [353, 168] width 706 height 337
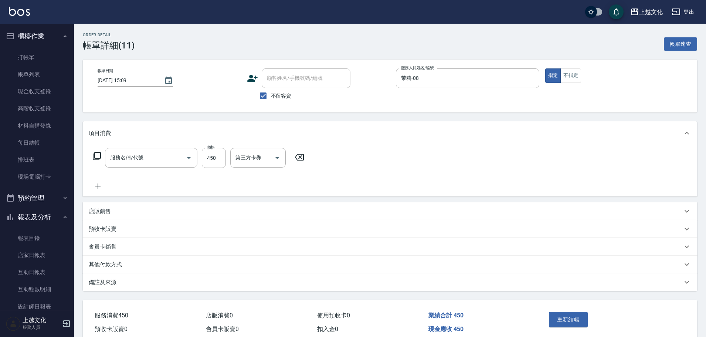
type input "2025/09/15 15:09"
checkbox input "true"
type input "茉莉-08"
type input "指定剪(205)"
click at [217, 165] on input "450" at bounding box center [214, 158] width 24 height 20
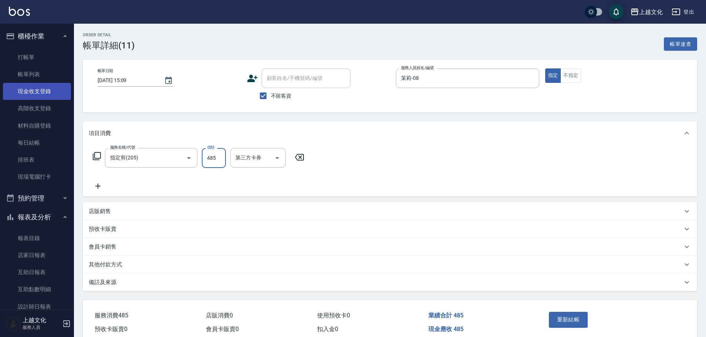
type input "485"
click at [29, 92] on link "現金收支登錄" at bounding box center [37, 91] width 68 height 17
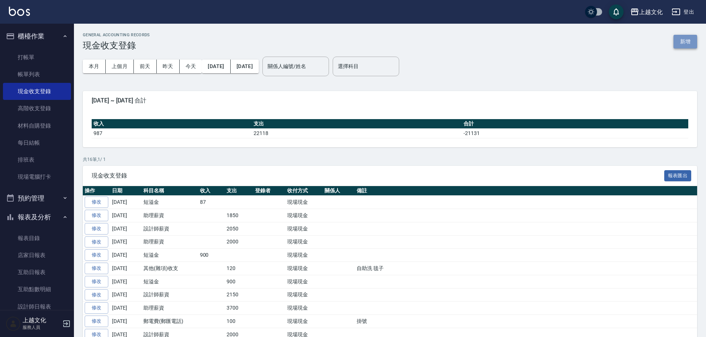
click at [676, 42] on button "新增" at bounding box center [685, 42] width 24 height 14
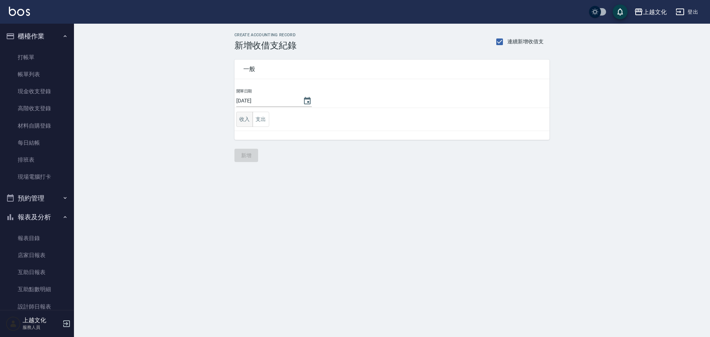
click at [248, 120] on button "收入" at bounding box center [244, 119] width 17 height 15
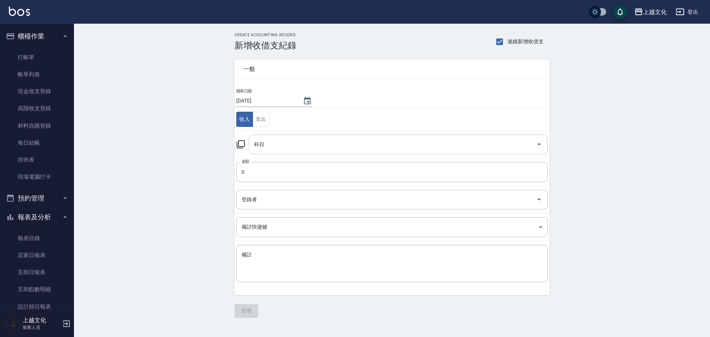
click at [263, 146] on input "科目" at bounding box center [392, 144] width 281 height 13
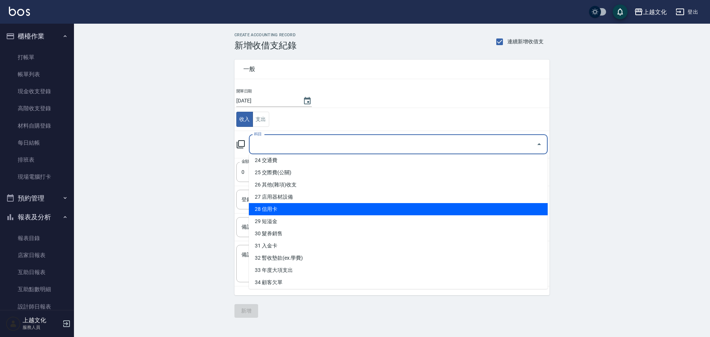
scroll to position [323, 0]
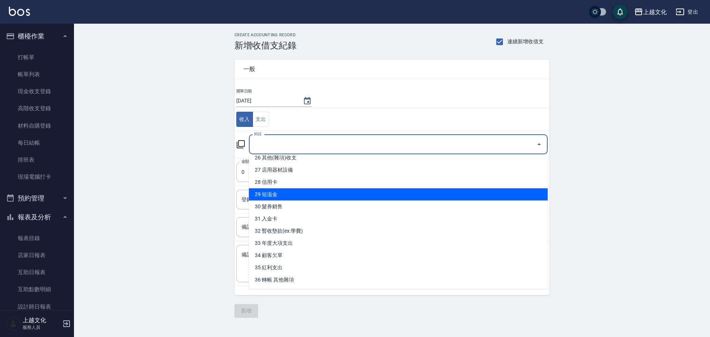
click at [289, 195] on li "29 短溢金" at bounding box center [398, 194] width 299 height 12
click at [289, 195] on input "登錄者" at bounding box center [385, 199] width 293 height 13
type input "29 短溢金"
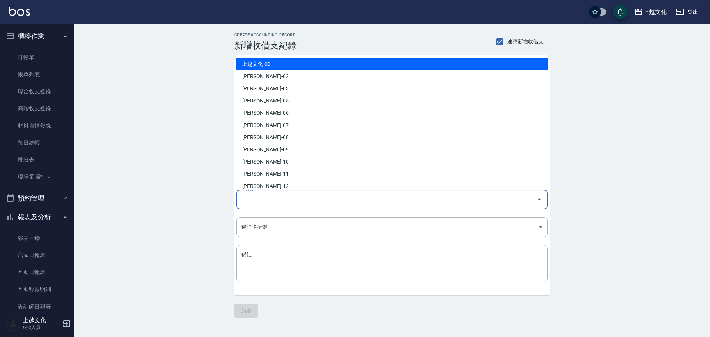
click at [181, 191] on div "CREATE ACCOUNTING RECORD 新增收借支紀錄 連續新增收借支 一般 開單日期 2025/09/15 收入 支出 科目 29 短溢金 科目 …" at bounding box center [392, 175] width 636 height 303
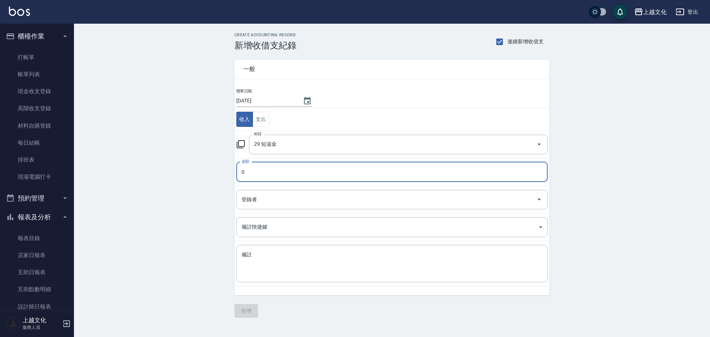
click at [244, 177] on input "0" at bounding box center [391, 172] width 311 height 20
type input "35"
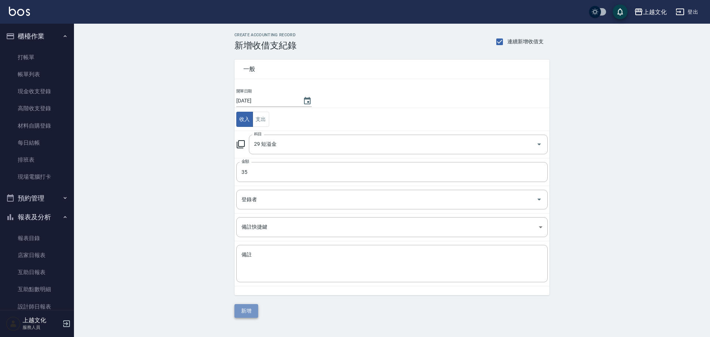
click at [239, 305] on button "新增" at bounding box center [246, 311] width 24 height 14
click at [239, 305] on div "一般 開單日期 2025/09/15 收入 支出 科目 29 短溢金 科目 金額 35 金額 登錄者 登錄者 備註快捷鍵 ​ 備註快捷鍵 備註 x 備註 新增" at bounding box center [391, 184] width 315 height 267
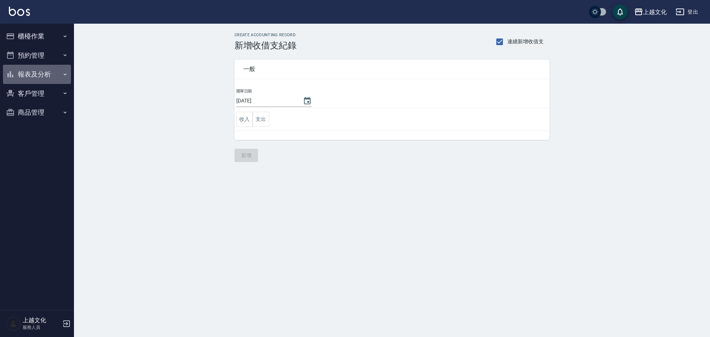
drag, startPoint x: 35, startPoint y: 71, endPoint x: 41, endPoint y: 92, distance: 21.3
click at [36, 72] on button "報表及分析" at bounding box center [37, 74] width 68 height 19
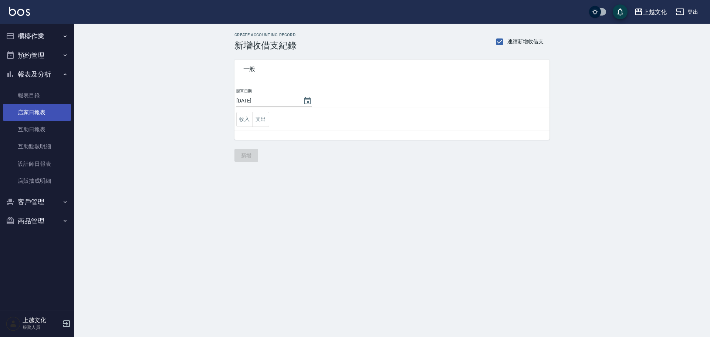
click at [34, 109] on link "店家日報表" at bounding box center [37, 112] width 68 height 17
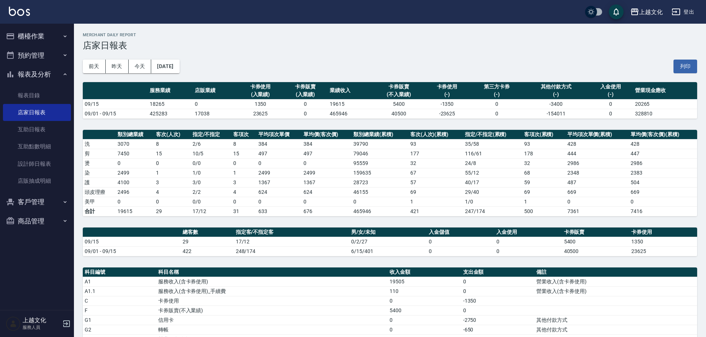
click at [33, 40] on button "櫃檯作業" at bounding box center [37, 36] width 68 height 19
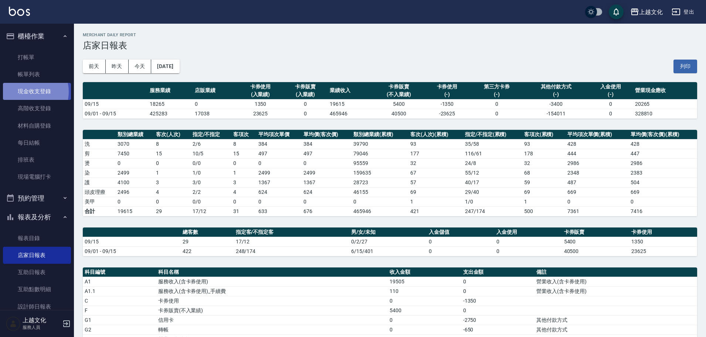
click at [27, 92] on link "現金收支登錄" at bounding box center [37, 91] width 68 height 17
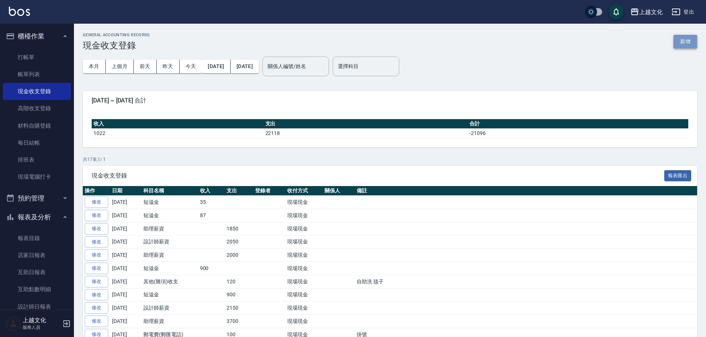
click at [683, 44] on button "新增" at bounding box center [685, 42] width 24 height 14
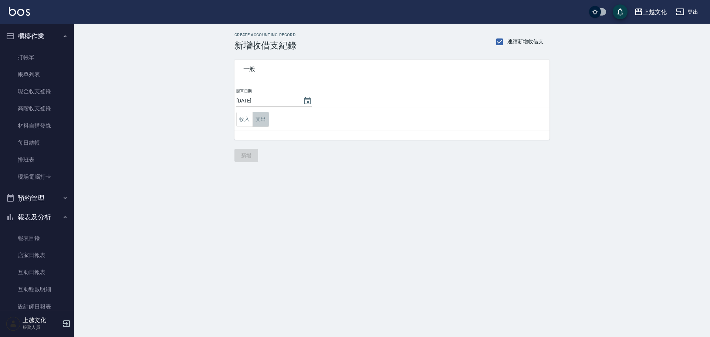
click at [261, 117] on button "支出" at bounding box center [260, 119] width 17 height 15
drag, startPoint x: 261, startPoint y: 117, endPoint x: 262, endPoint y: 122, distance: 5.3
click at [261, 117] on button "支出" at bounding box center [260, 119] width 17 height 15
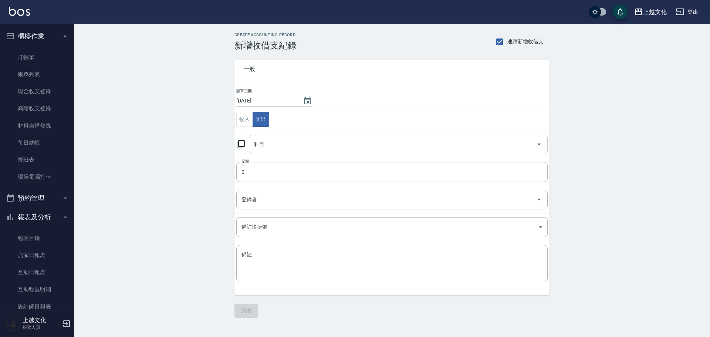
click at [267, 142] on input "科目" at bounding box center [392, 144] width 281 height 13
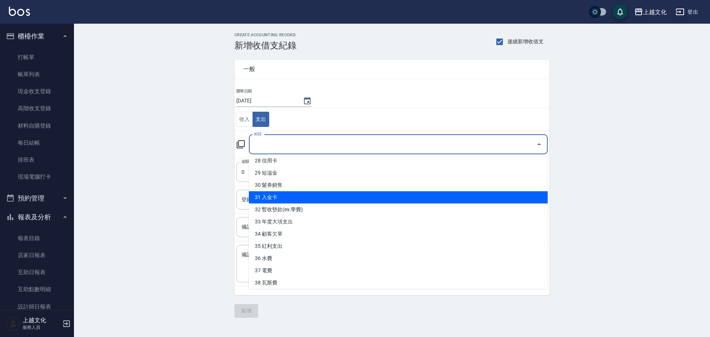
scroll to position [347, 0]
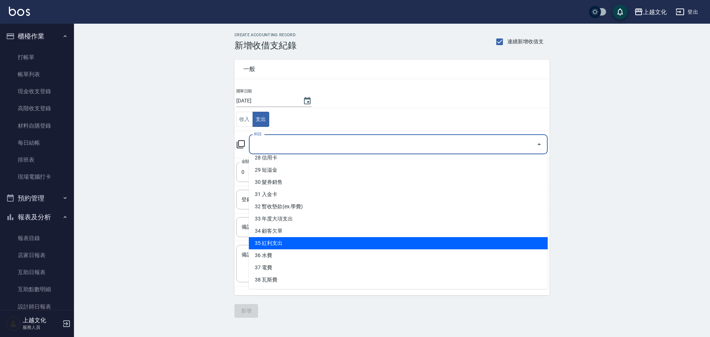
click at [313, 247] on li "35 紅利支出" at bounding box center [398, 243] width 299 height 12
type input "35 紅利支出"
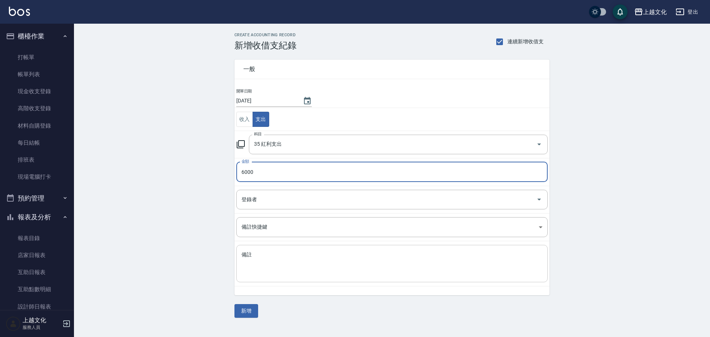
type input "6000"
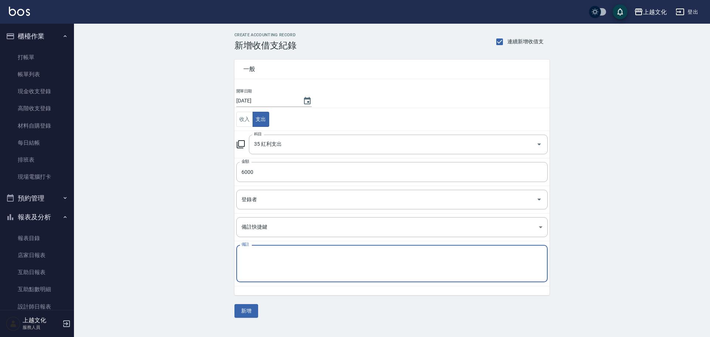
click at [325, 269] on textarea "備註" at bounding box center [391, 263] width 301 height 25
type textarea "m"
type textarea "[PERSON_NAME]"
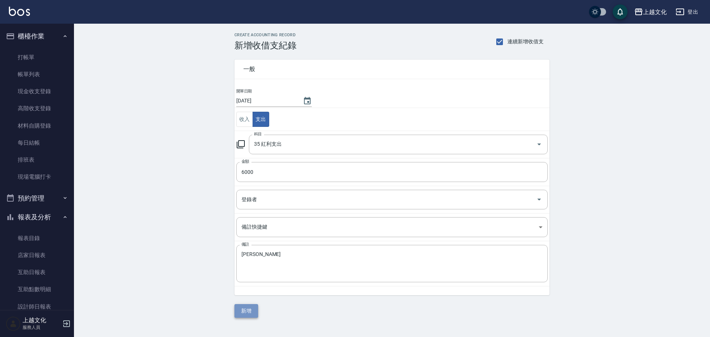
click at [242, 314] on button "新增" at bounding box center [246, 311] width 24 height 14
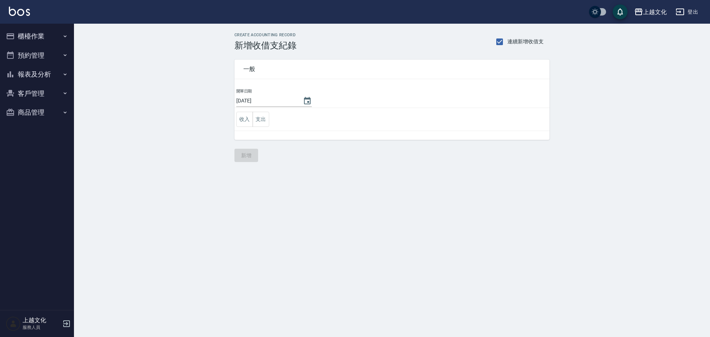
click at [29, 78] on button "報表及分析" at bounding box center [37, 74] width 68 height 19
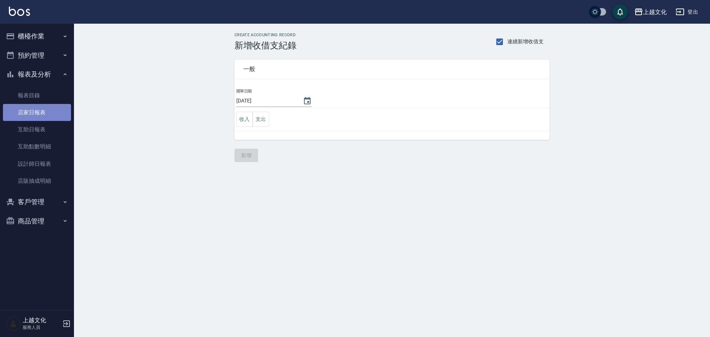
click at [29, 108] on link "店家日報表" at bounding box center [37, 112] width 68 height 17
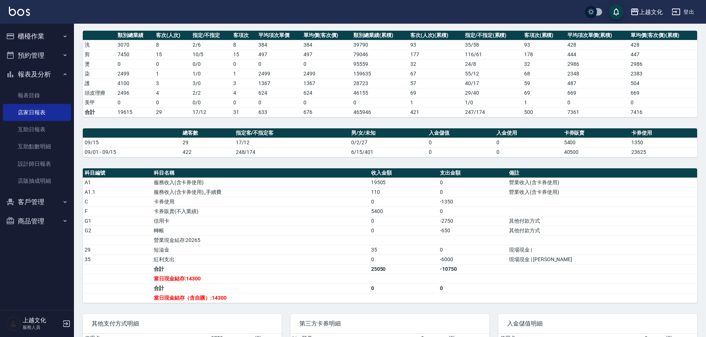
scroll to position [152, 0]
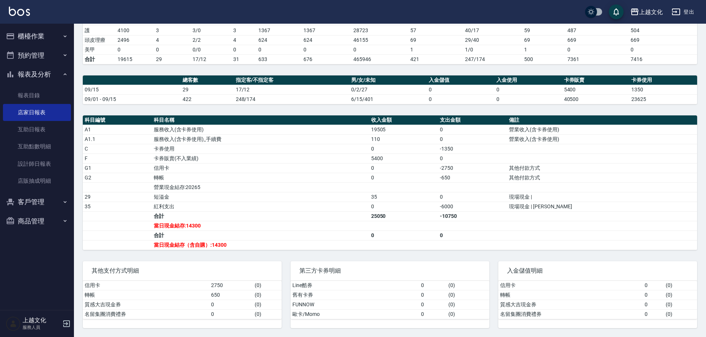
drag, startPoint x: 23, startPoint y: 32, endPoint x: 23, endPoint y: 38, distance: 6.3
click at [23, 32] on button "櫃檯作業" at bounding box center [37, 36] width 68 height 19
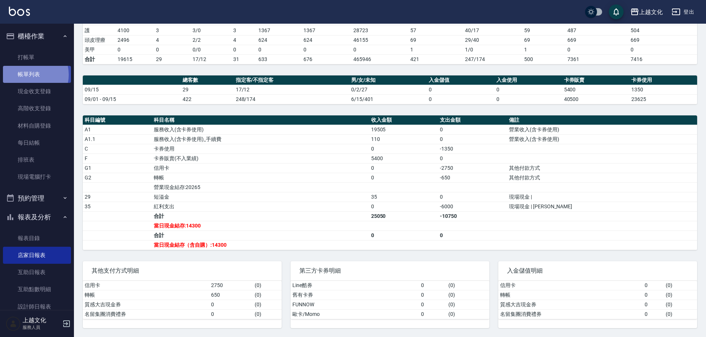
click at [28, 75] on link "帳單列表" at bounding box center [37, 74] width 68 height 17
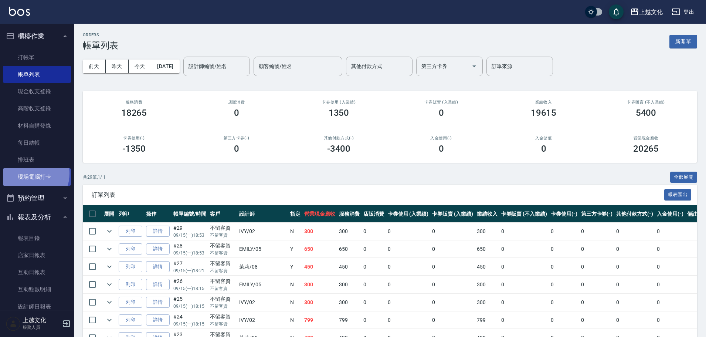
click at [28, 173] on link "現場電腦打卡" at bounding box center [37, 176] width 68 height 17
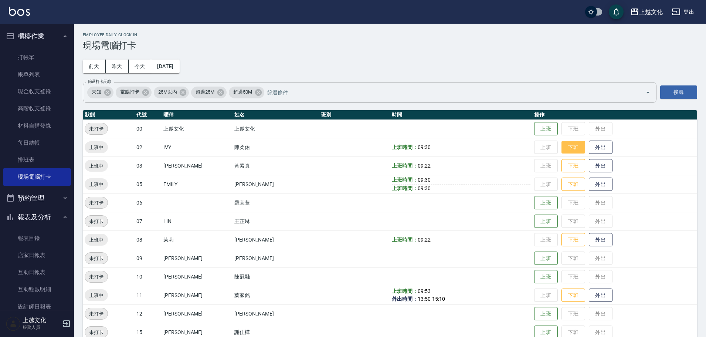
click at [571, 144] on button "下班" at bounding box center [573, 147] width 24 height 13
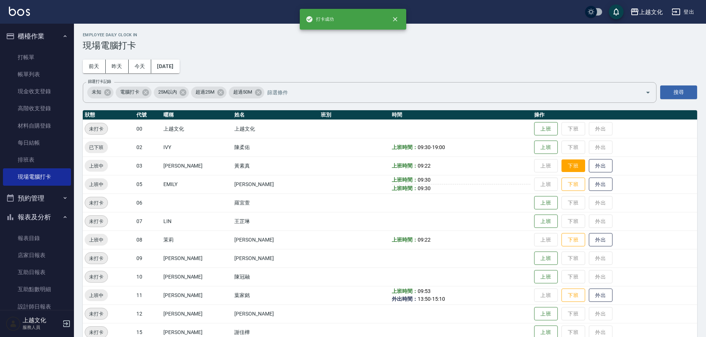
click at [569, 167] on button "下班" at bounding box center [573, 165] width 24 height 13
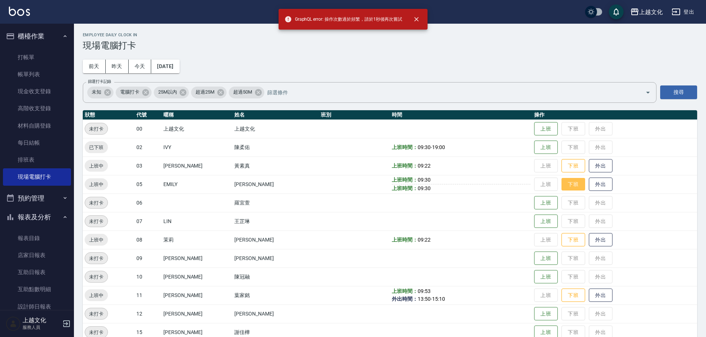
click at [571, 184] on button "下班" at bounding box center [573, 184] width 24 height 13
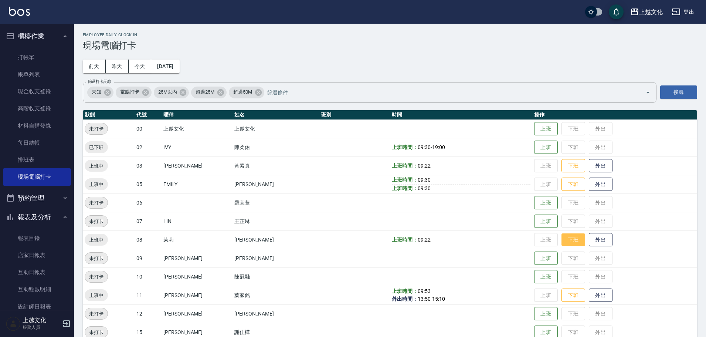
click at [571, 237] on button "下班" at bounding box center [573, 239] width 24 height 13
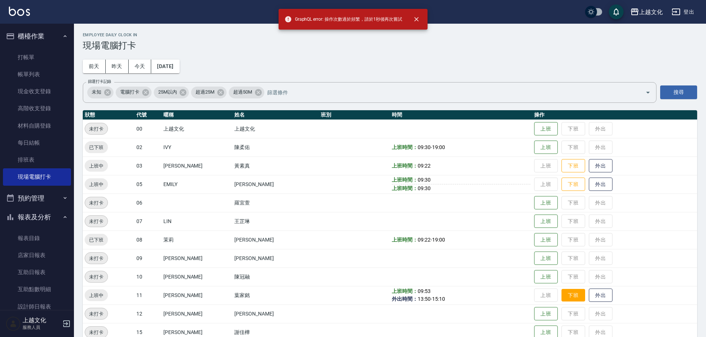
click at [568, 294] on button "下班" at bounding box center [573, 295] width 24 height 13
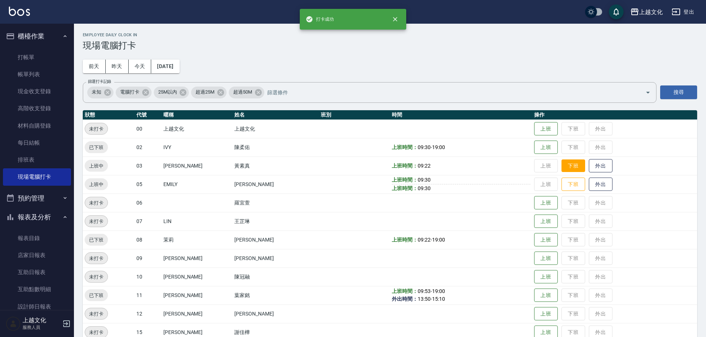
click at [562, 164] on button "下班" at bounding box center [573, 165] width 24 height 13
click at [564, 178] on button "下班" at bounding box center [573, 184] width 24 height 13
